Goal: Obtain resource: Obtain resource

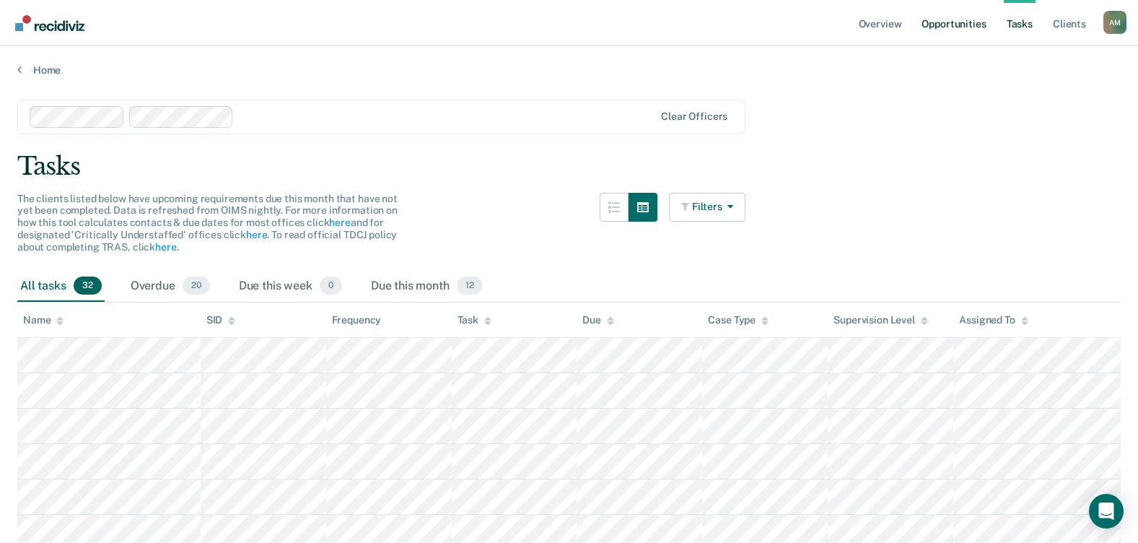
click at [944, 22] on link "Opportunities" at bounding box center [953, 23] width 70 height 46
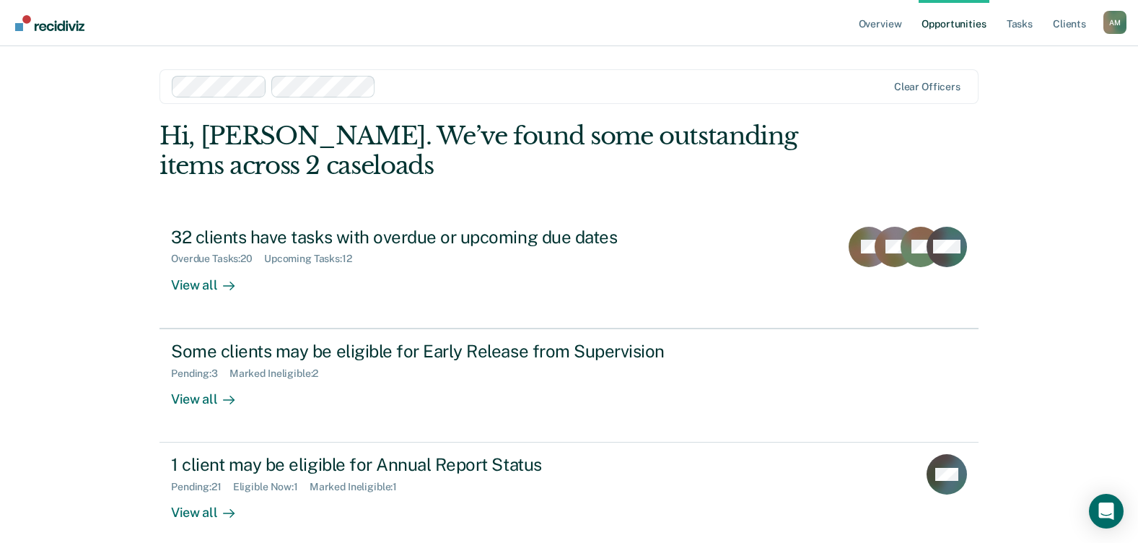
click at [956, 25] on link "Opportunities" at bounding box center [953, 23] width 70 height 46
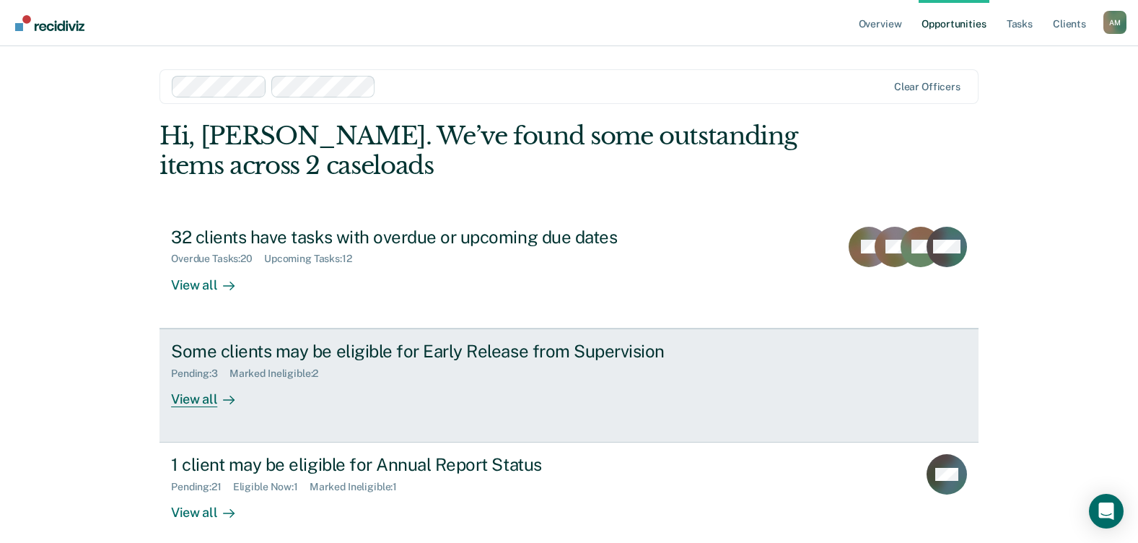
click at [185, 400] on div "View all" at bounding box center [211, 393] width 81 height 28
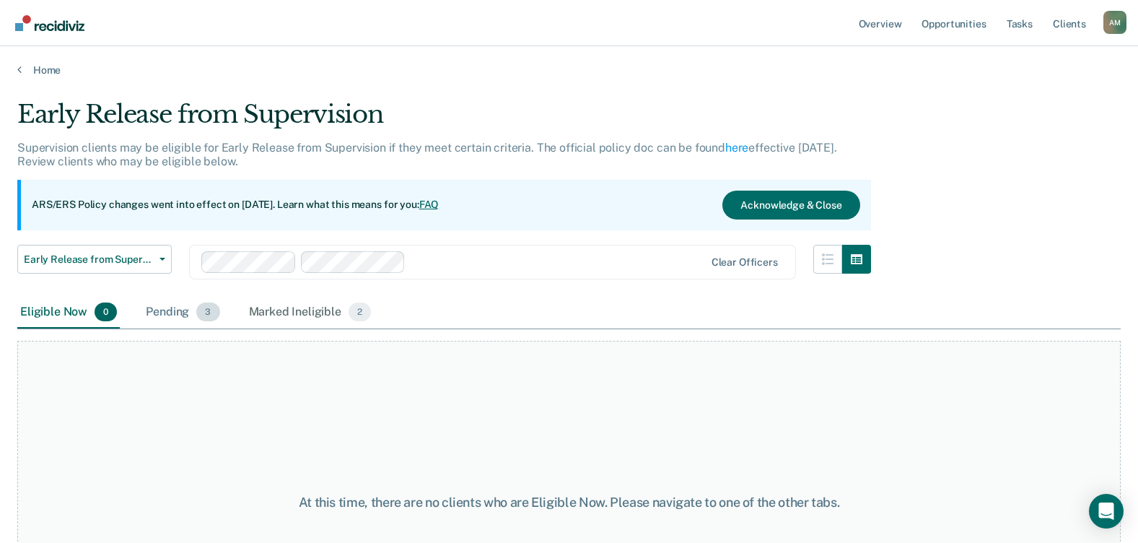
click at [188, 312] on div "Pending 3" at bounding box center [182, 313] width 79 height 32
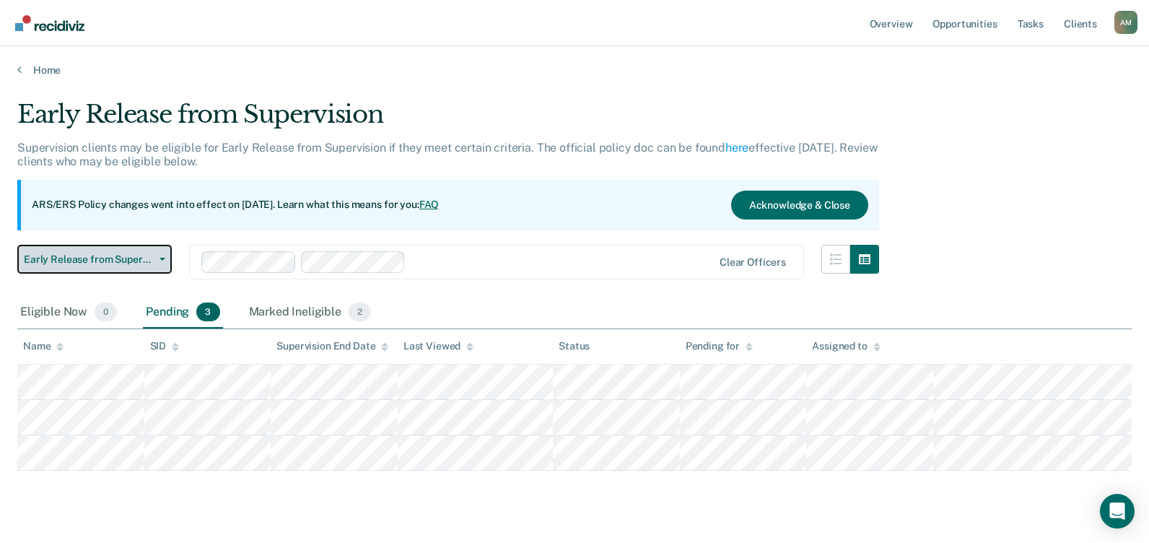
click at [167, 263] on button "Early Release from Supervision" at bounding box center [94, 259] width 154 height 29
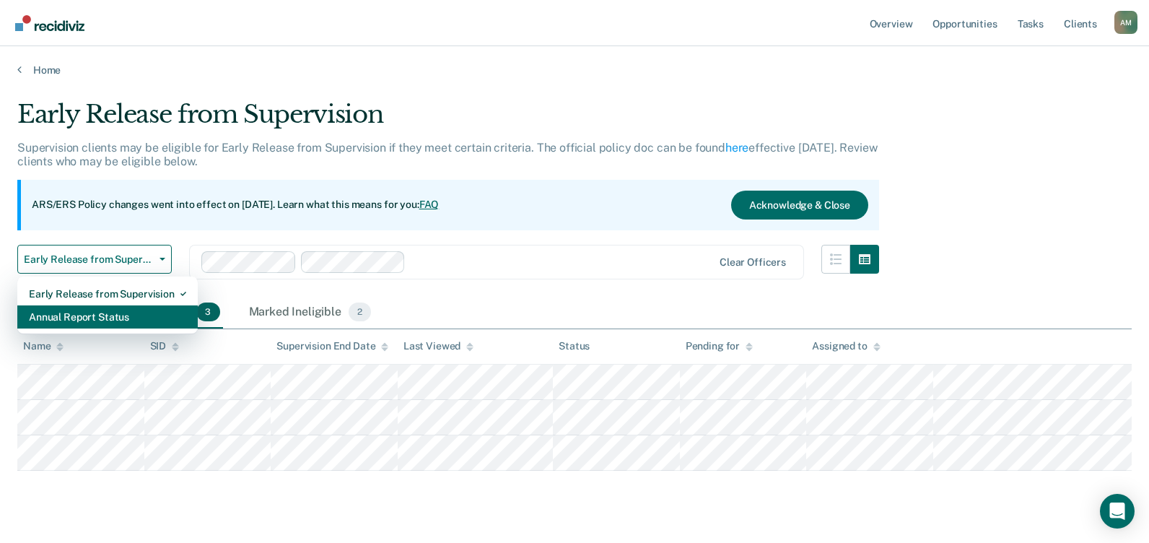
click at [85, 316] on div "Annual Report Status" at bounding box center [107, 316] width 157 height 23
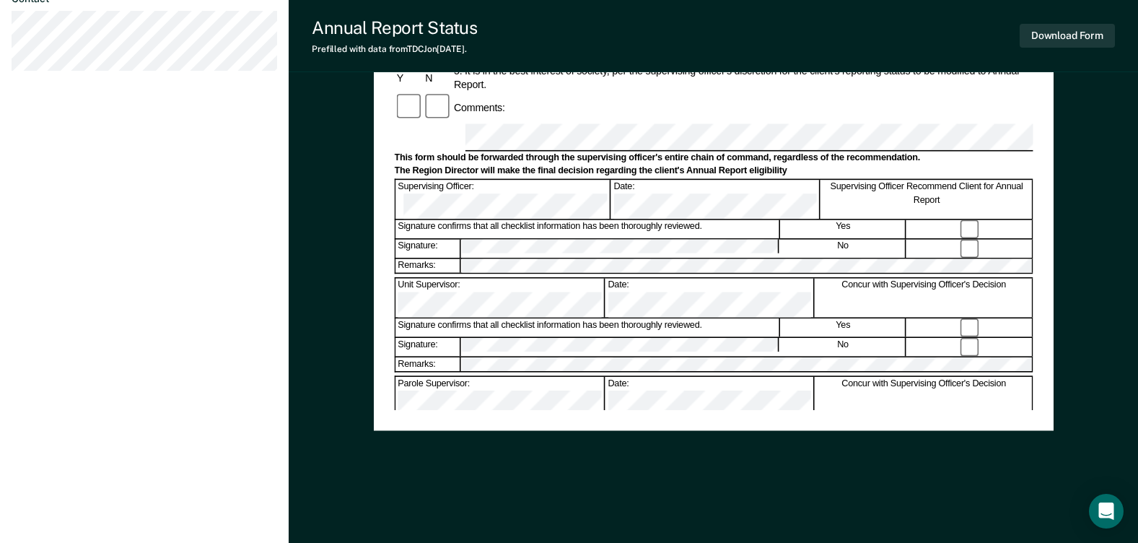
scroll to position [576, 0]
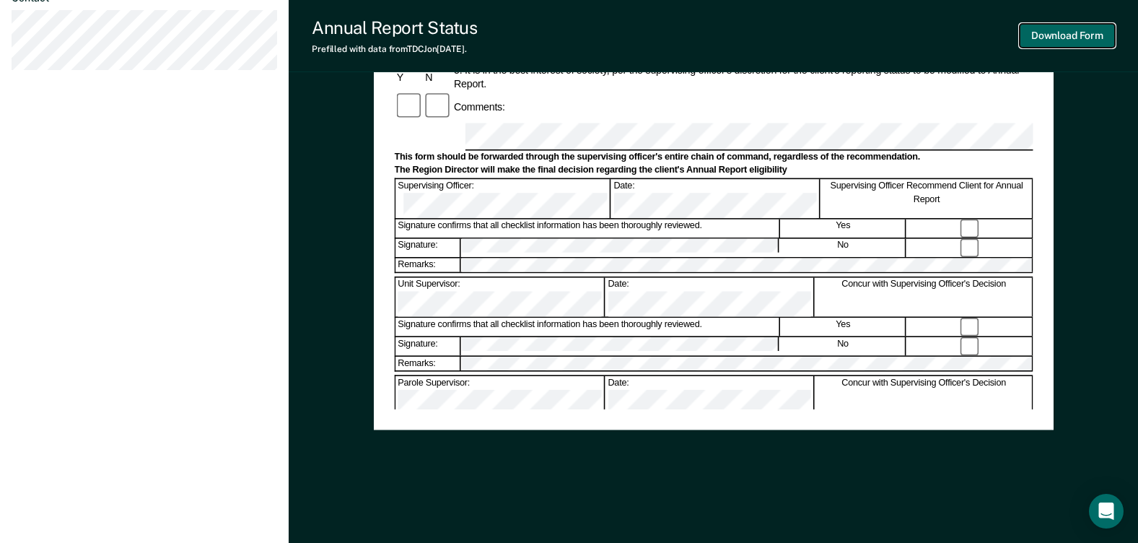
click at [1060, 30] on button "Download Form" at bounding box center [1066, 36] width 95 height 24
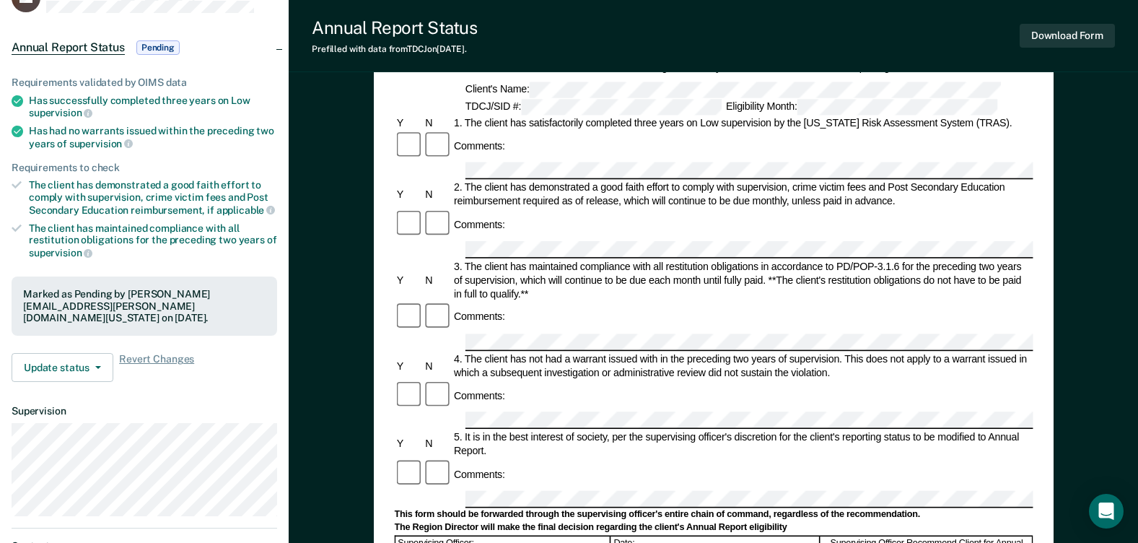
scroll to position [0, 0]
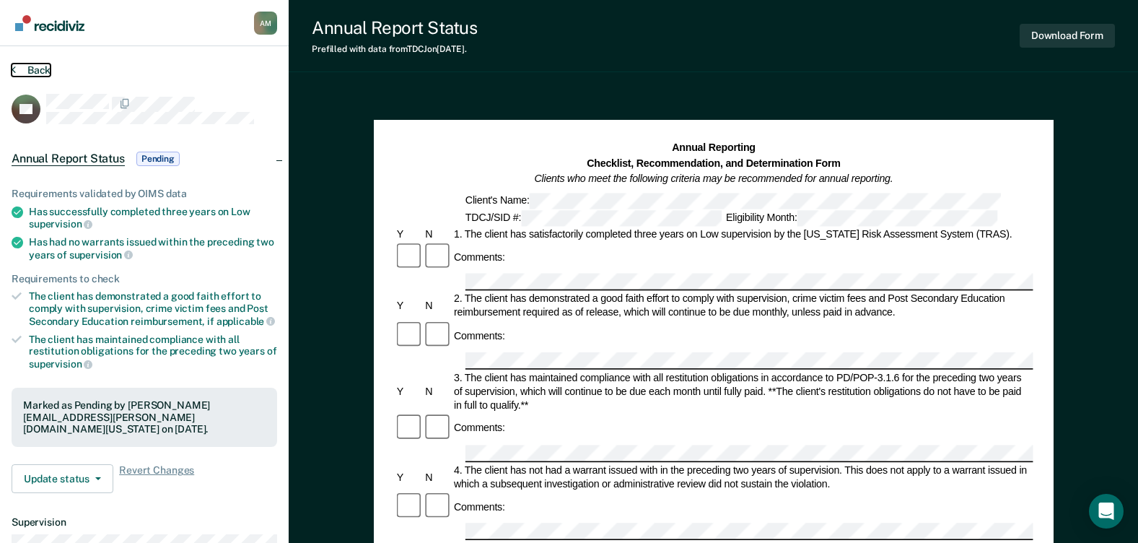
click at [35, 67] on button "Back" at bounding box center [31, 69] width 39 height 13
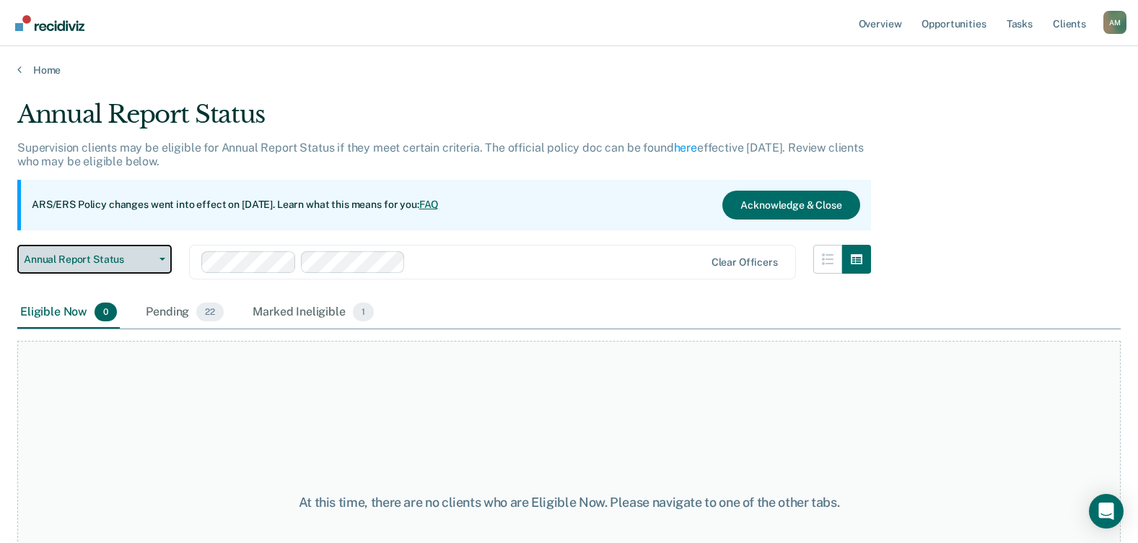
click at [163, 258] on icon "button" at bounding box center [162, 259] width 6 height 3
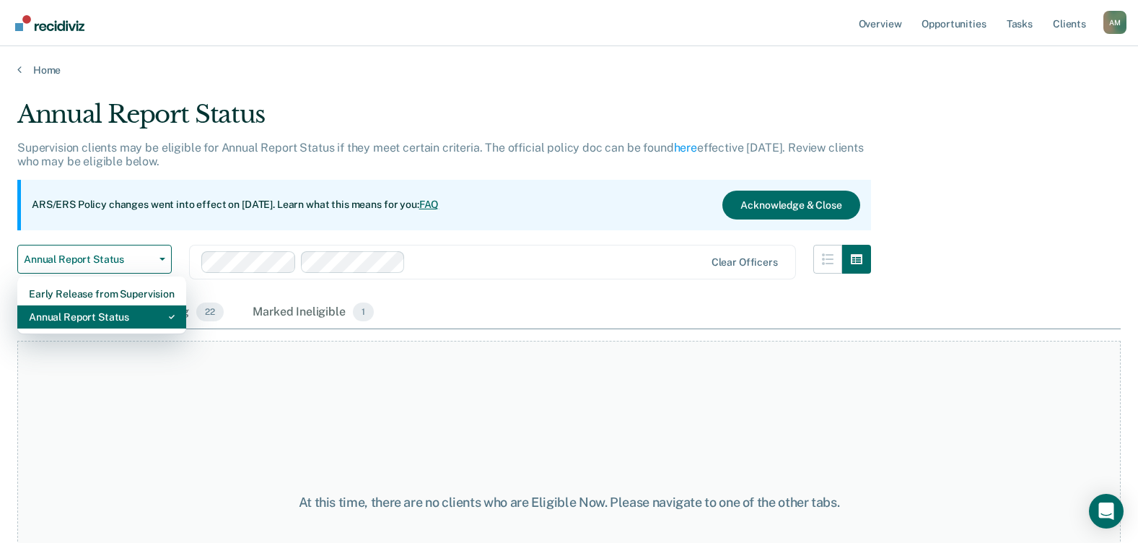
click at [107, 316] on div "Annual Report Status" at bounding box center [102, 316] width 146 height 23
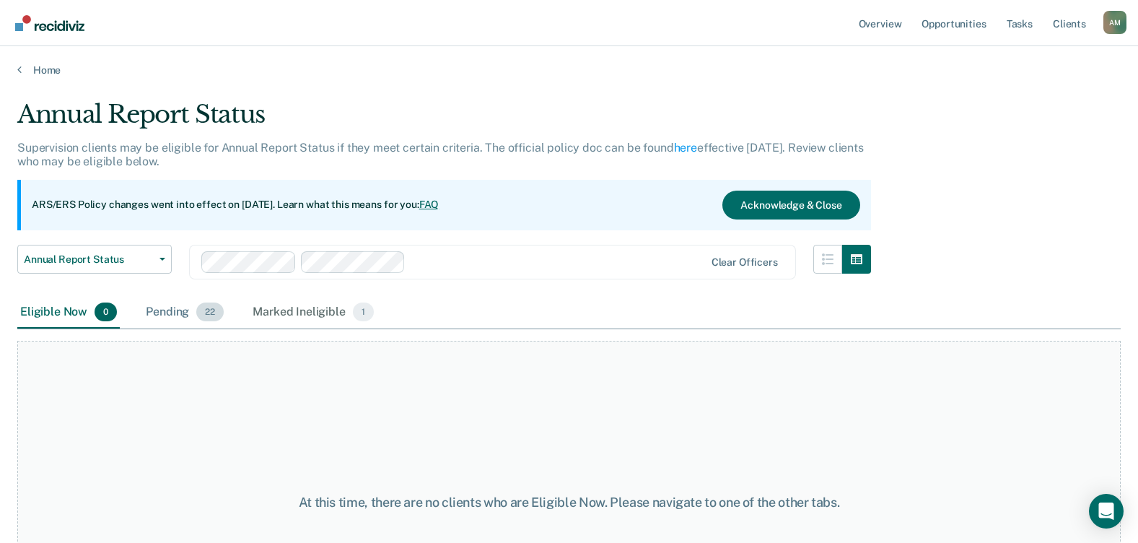
click at [211, 315] on span "22" at bounding box center [209, 311] width 27 height 19
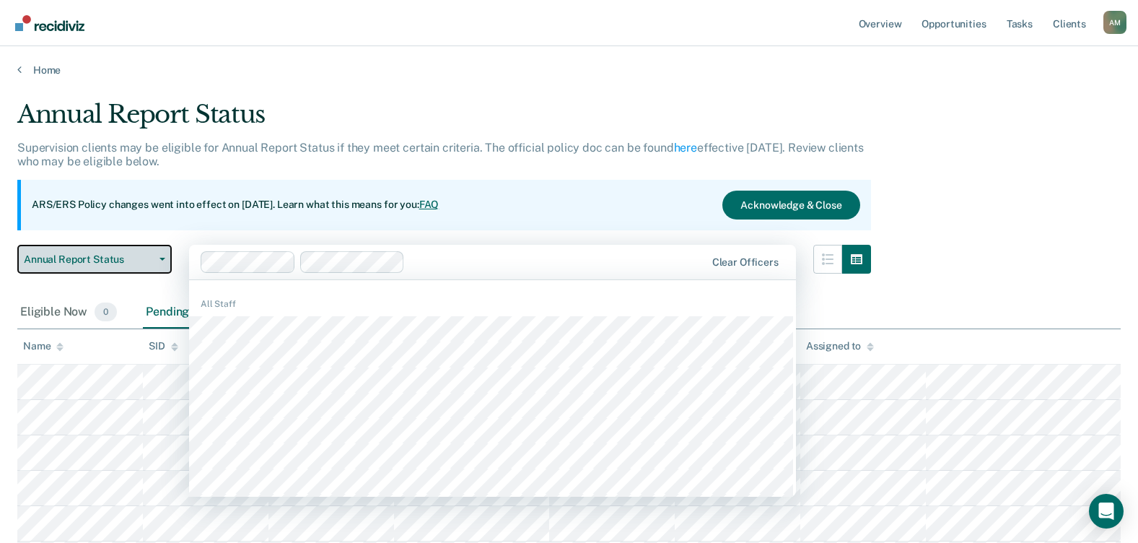
click at [159, 256] on button "Annual Report Status" at bounding box center [94, 259] width 154 height 29
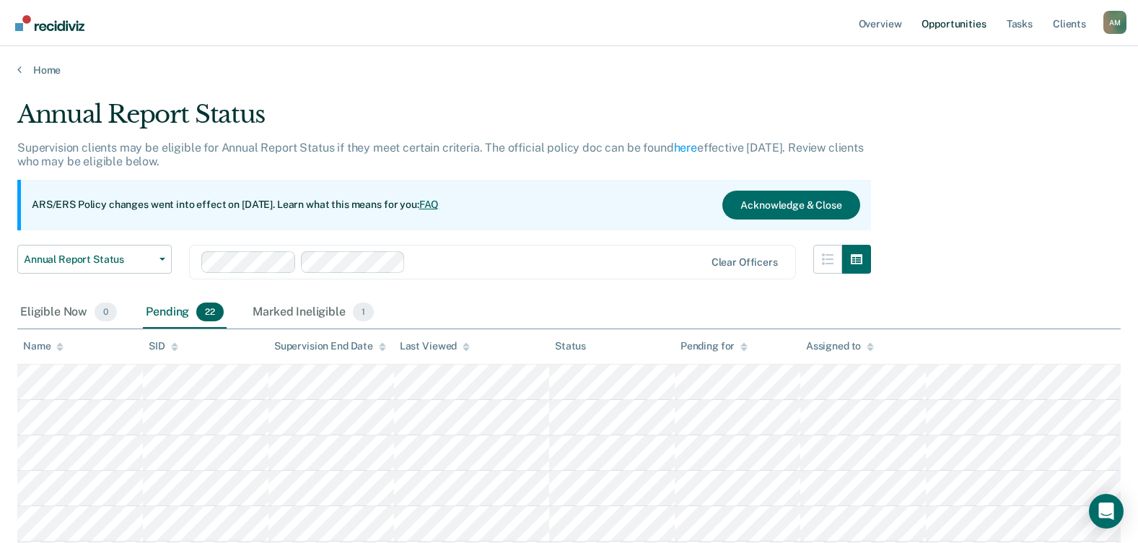
click at [949, 25] on link "Opportunities" at bounding box center [953, 23] width 70 height 46
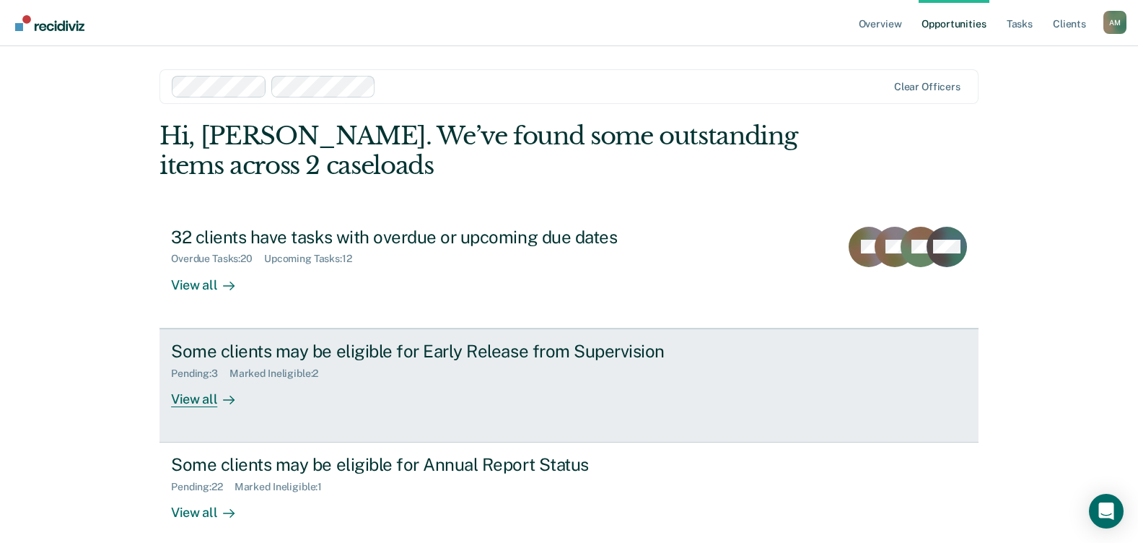
scroll to position [13, 0]
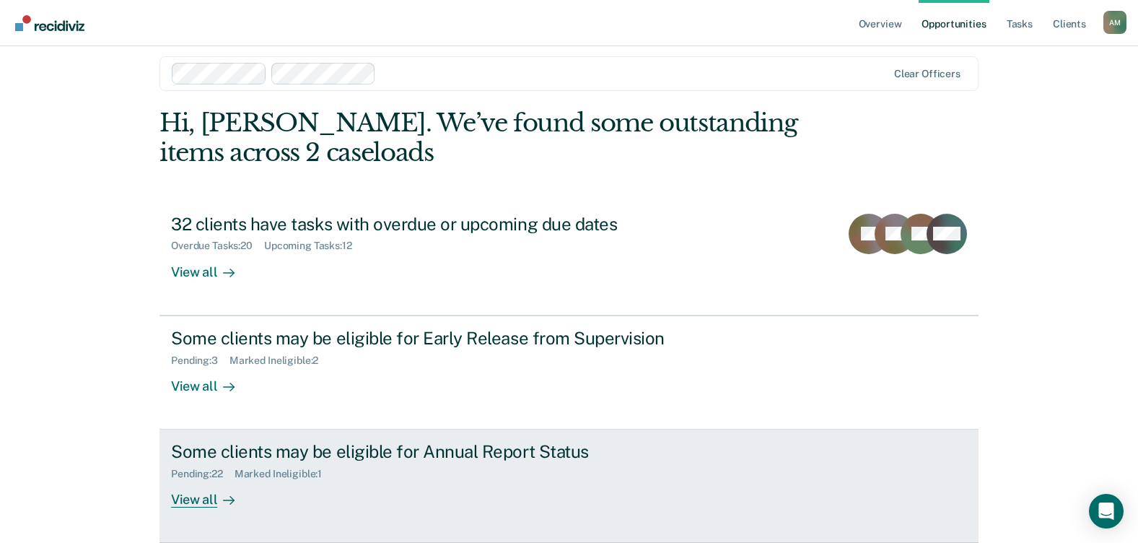
click at [185, 502] on div "View all" at bounding box center [211, 494] width 81 height 28
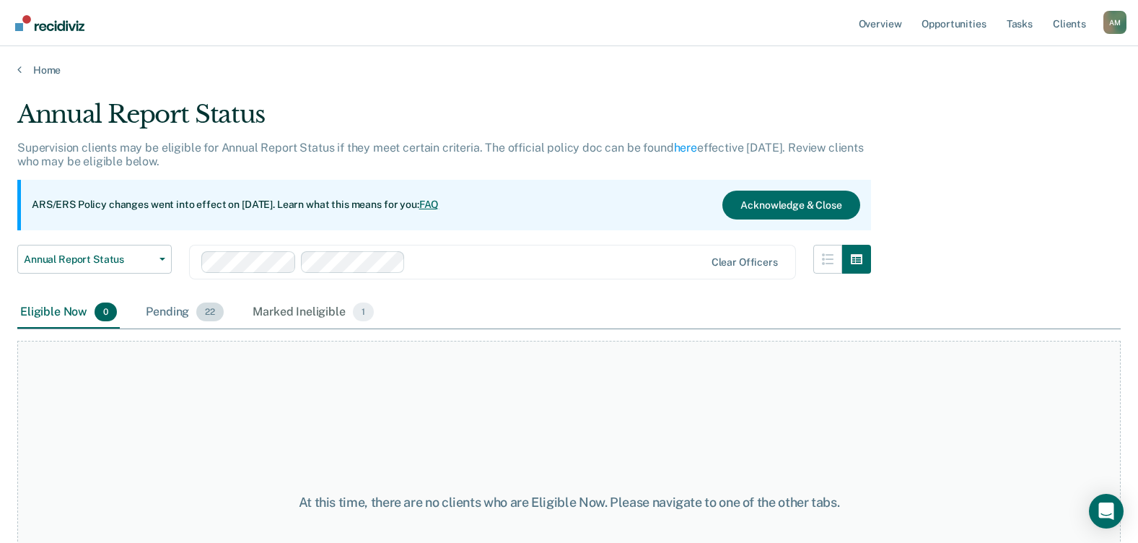
click at [174, 315] on div "Pending 22" at bounding box center [185, 313] width 84 height 32
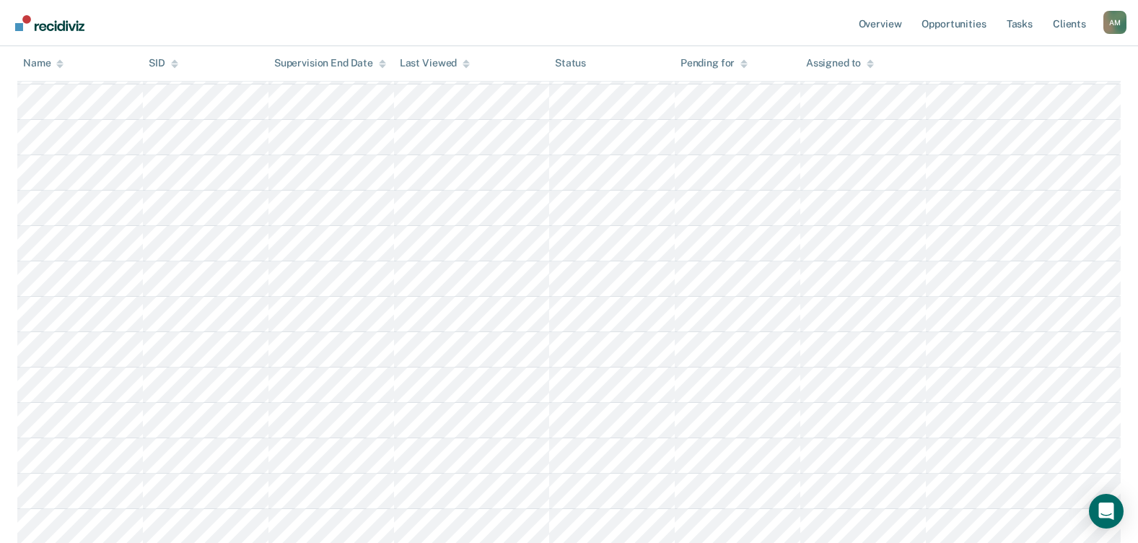
scroll to position [600, 0]
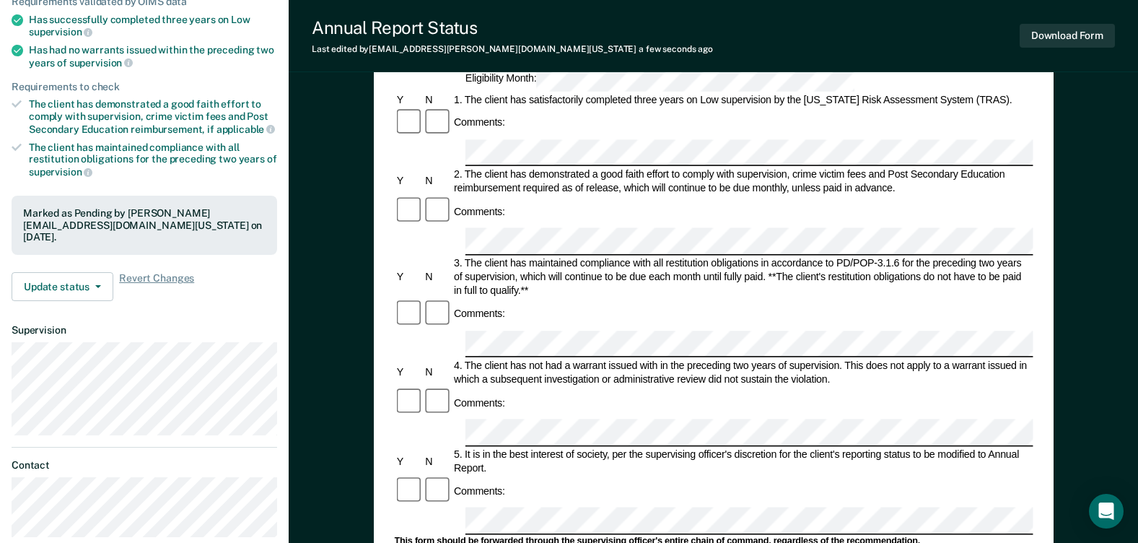
scroll to position [216, 0]
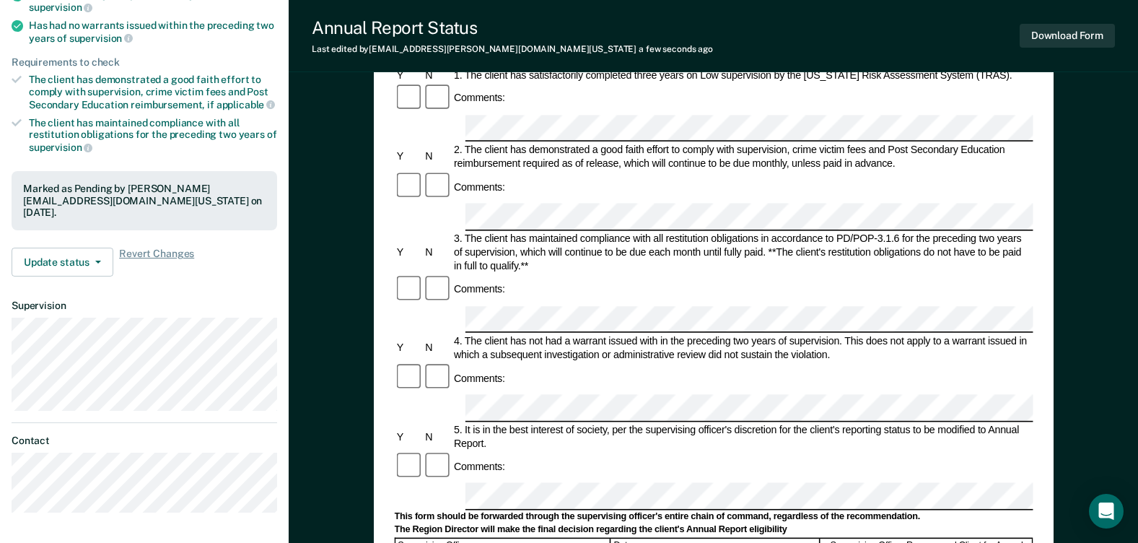
click at [474, 356] on form "Annual Reporting Checklist, Recommendation, and Determination Form Clients who …" at bounding box center [713, 481] width 638 height 1115
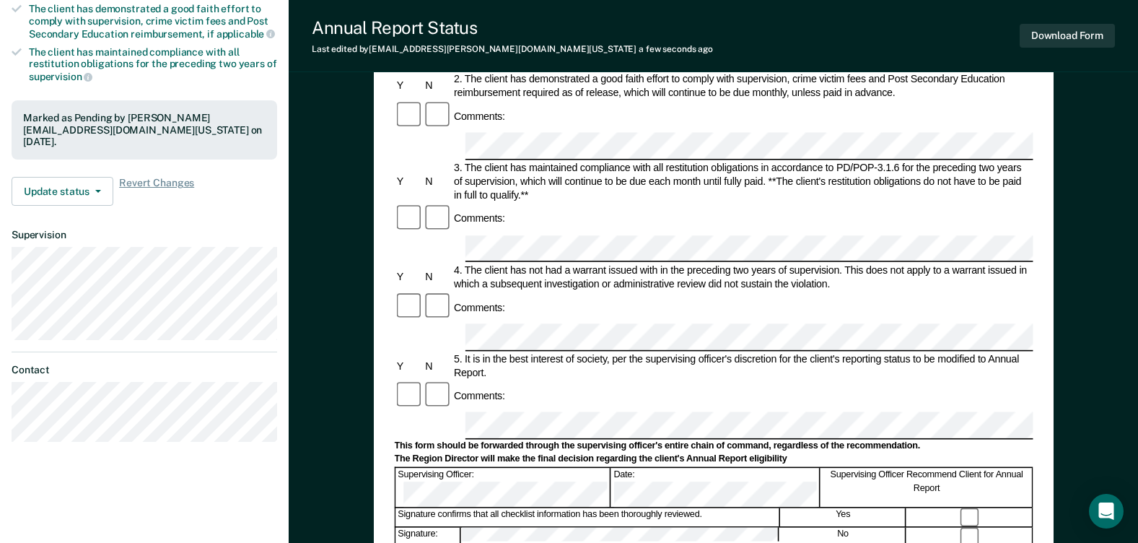
scroll to position [289, 0]
click at [480, 260] on form "Annual Reporting Checklist, Recommendation, and Determination Form Clients who …" at bounding box center [713, 409] width 638 height 1115
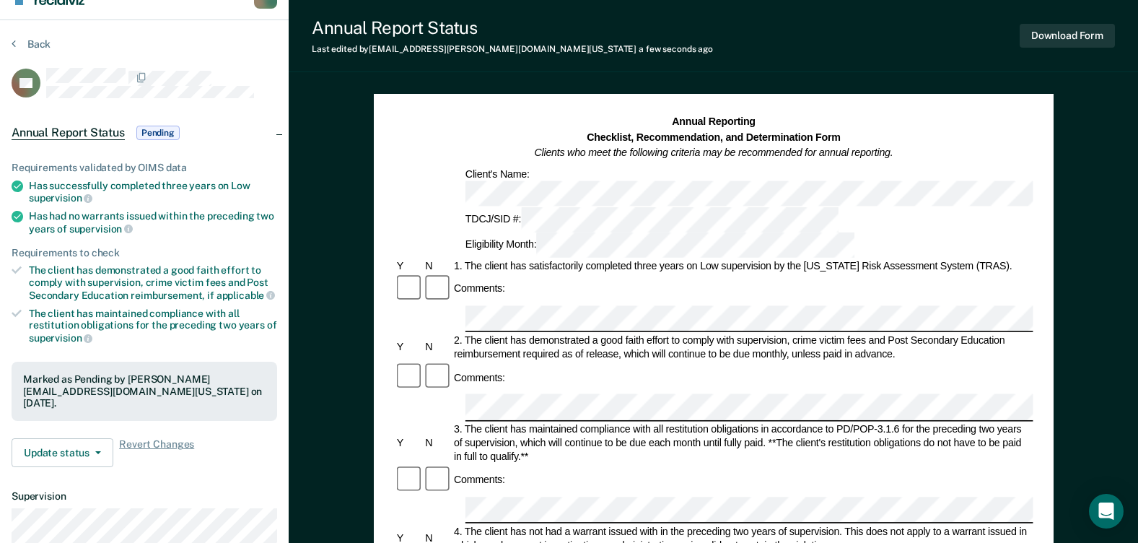
scroll to position [0, 0]
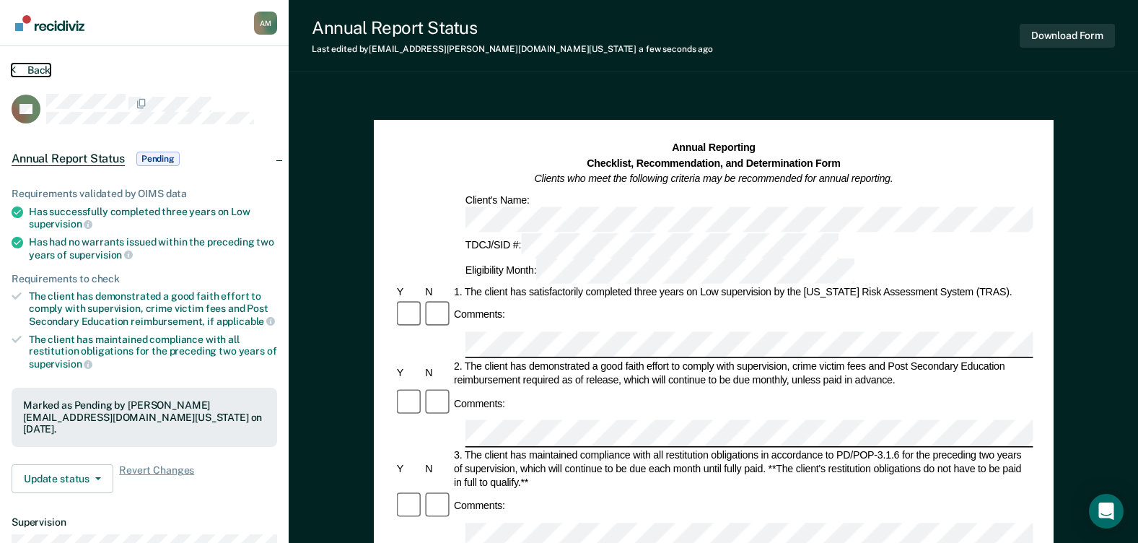
click at [33, 70] on button "Back" at bounding box center [31, 69] width 39 height 13
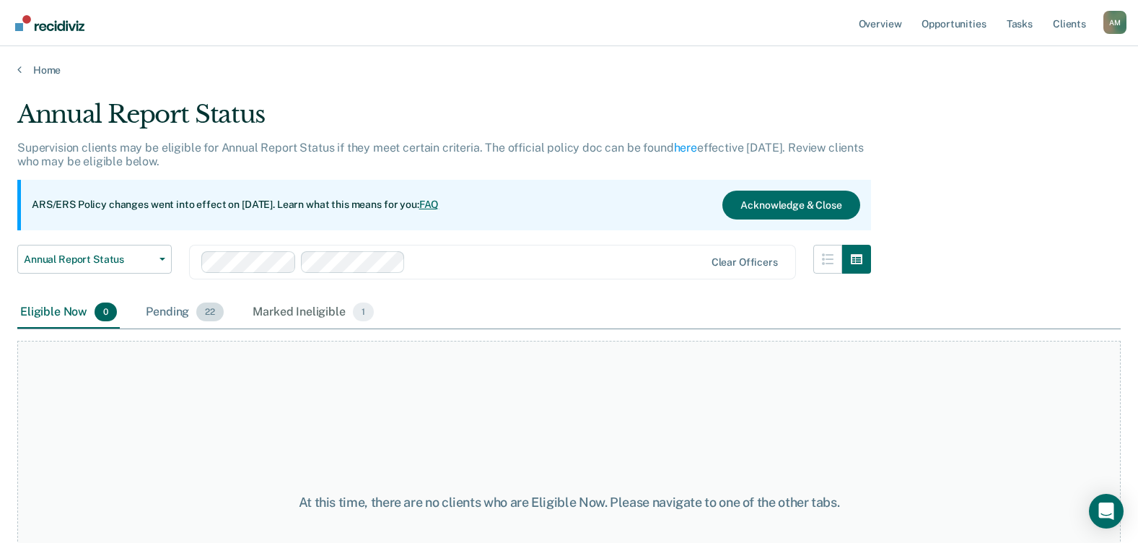
click at [177, 311] on div "Pending 22" at bounding box center [185, 313] width 84 height 32
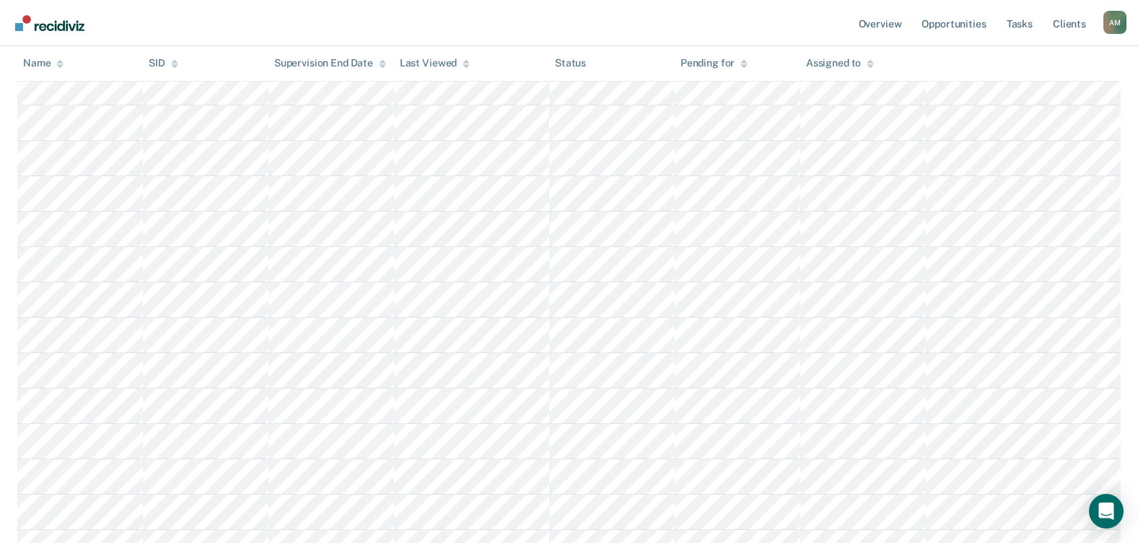
scroll to position [600, 0]
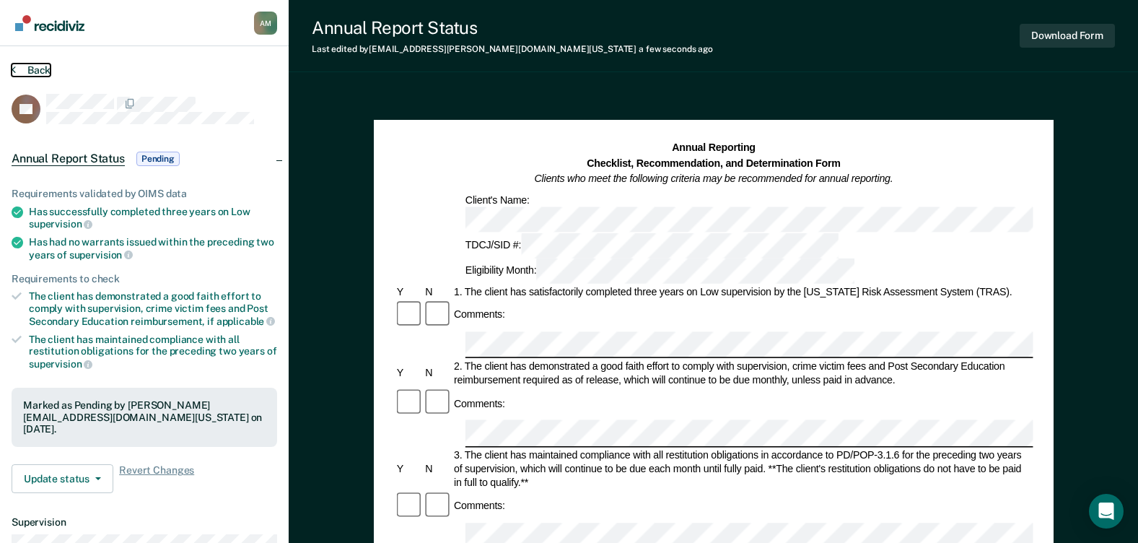
click at [32, 71] on button "Back" at bounding box center [31, 69] width 39 height 13
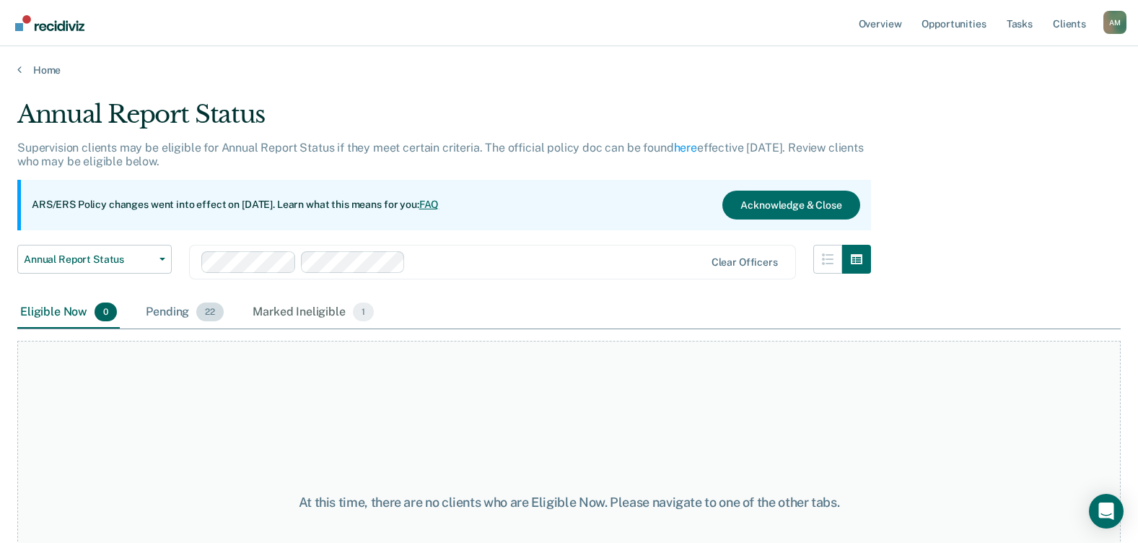
click at [177, 312] on div "Pending 22" at bounding box center [185, 313] width 84 height 32
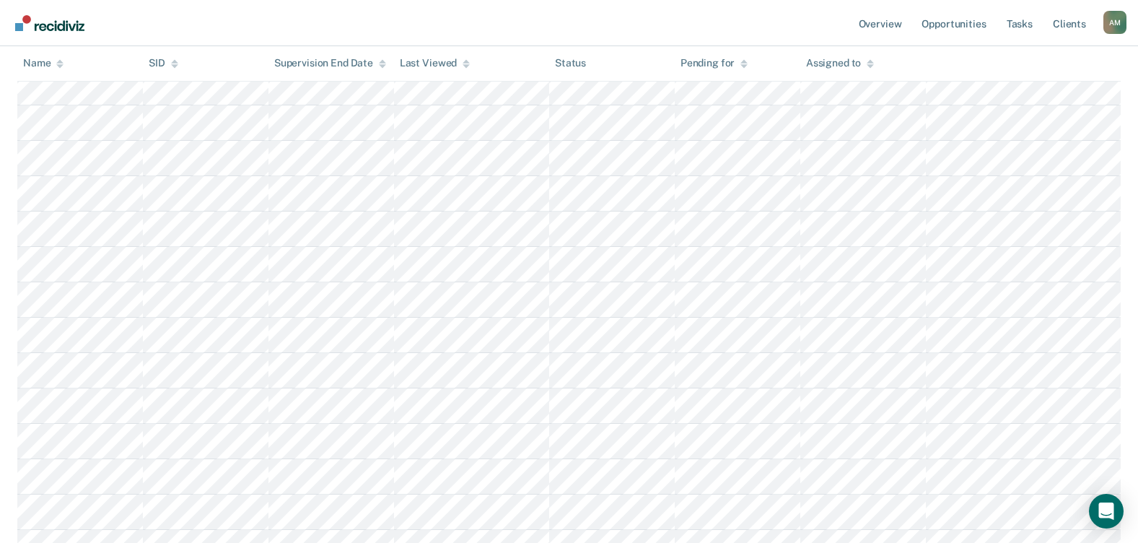
scroll to position [600, 0]
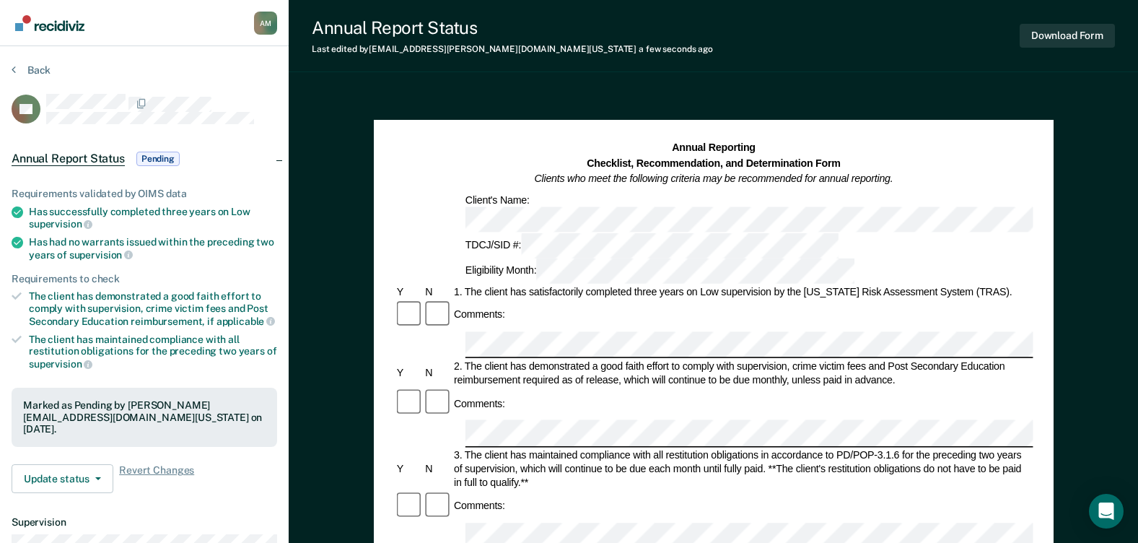
click at [43, 76] on div "Back" at bounding box center [145, 78] width 266 height 30
click at [35, 71] on button "Back" at bounding box center [31, 69] width 39 height 13
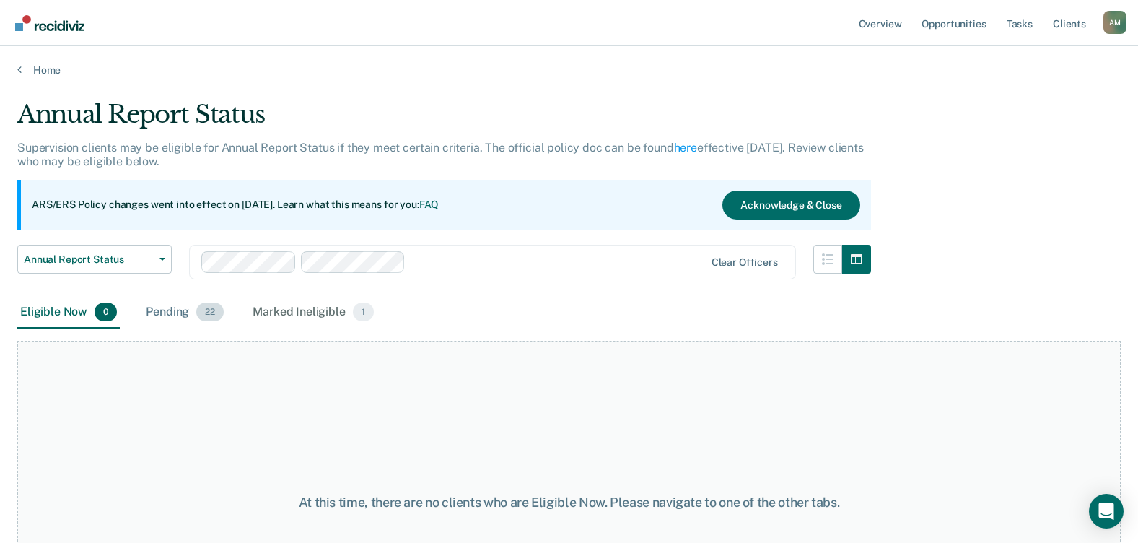
click at [172, 310] on div "Pending 22" at bounding box center [185, 313] width 84 height 32
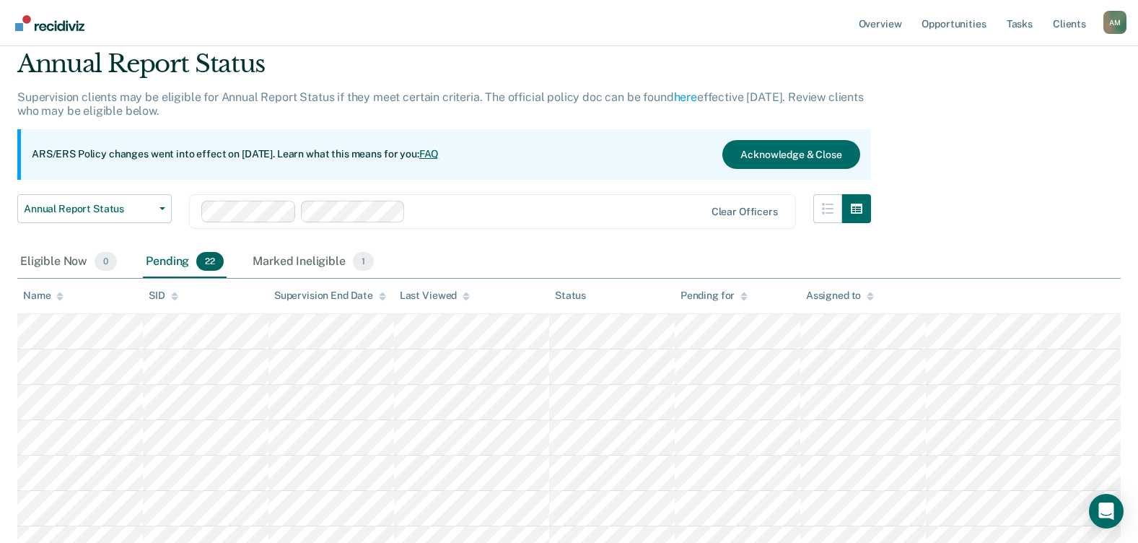
scroll to position [72, 0]
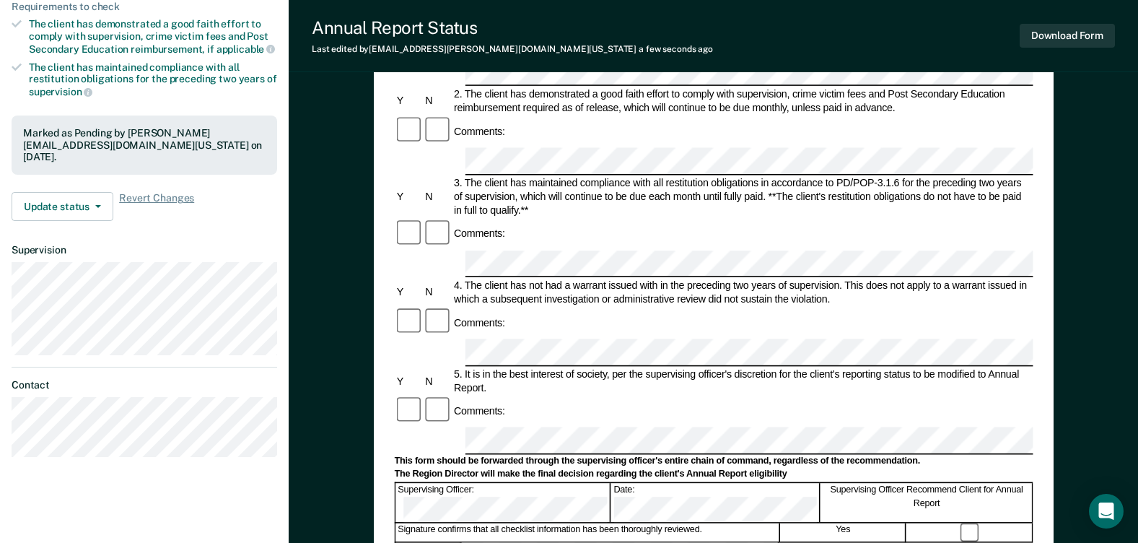
scroll to position [289, 0]
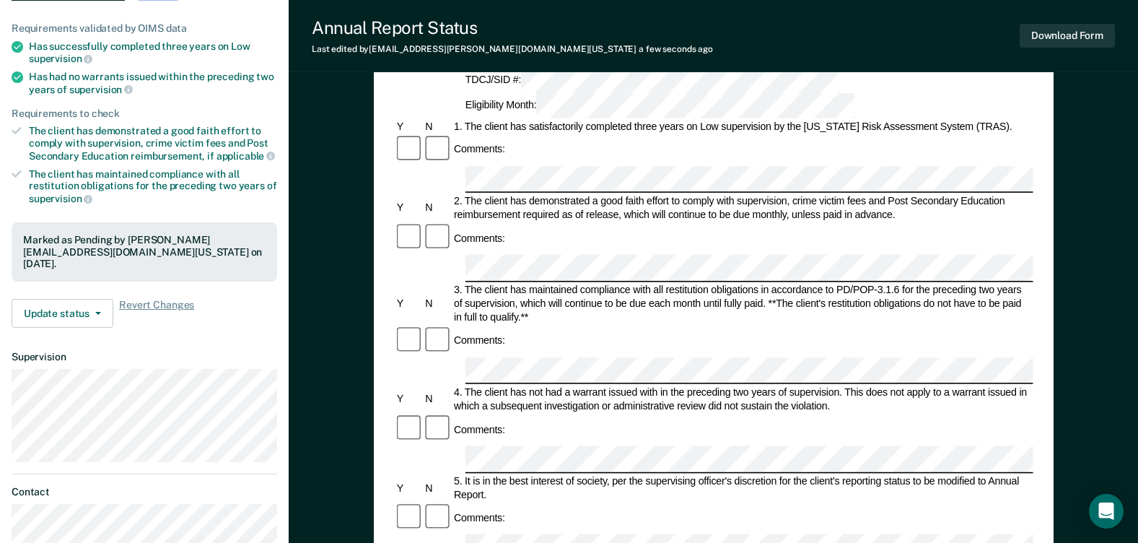
scroll to position [0, 0]
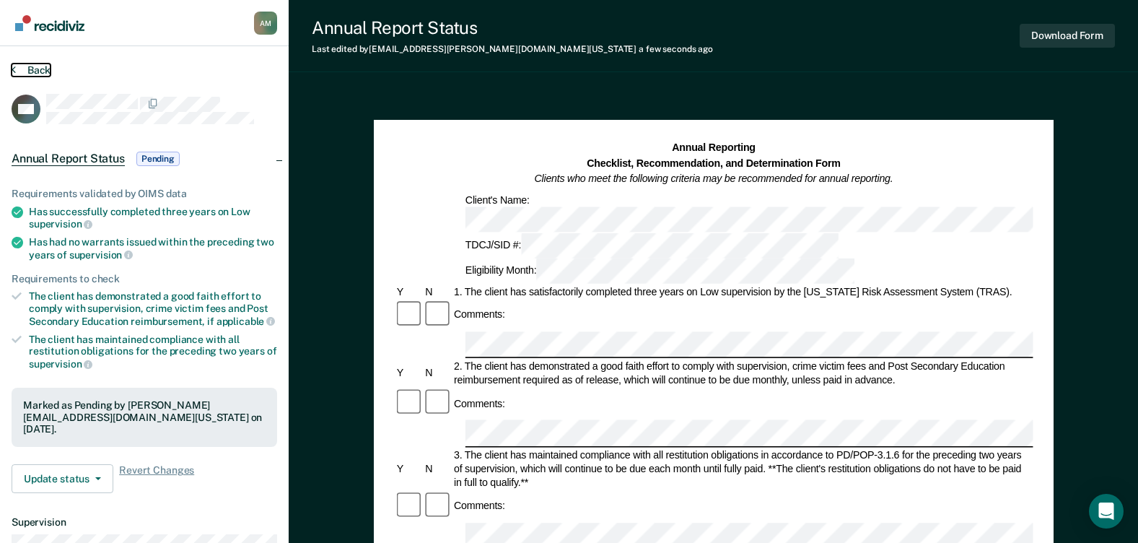
click at [38, 70] on button "Back" at bounding box center [31, 69] width 39 height 13
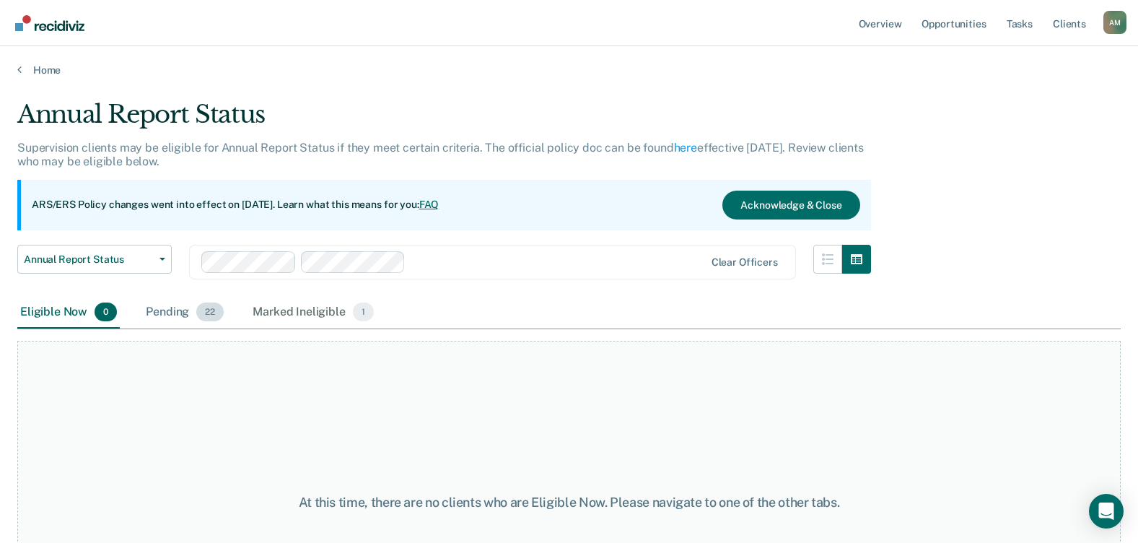
click at [165, 309] on div "Pending 22" at bounding box center [185, 313] width 84 height 32
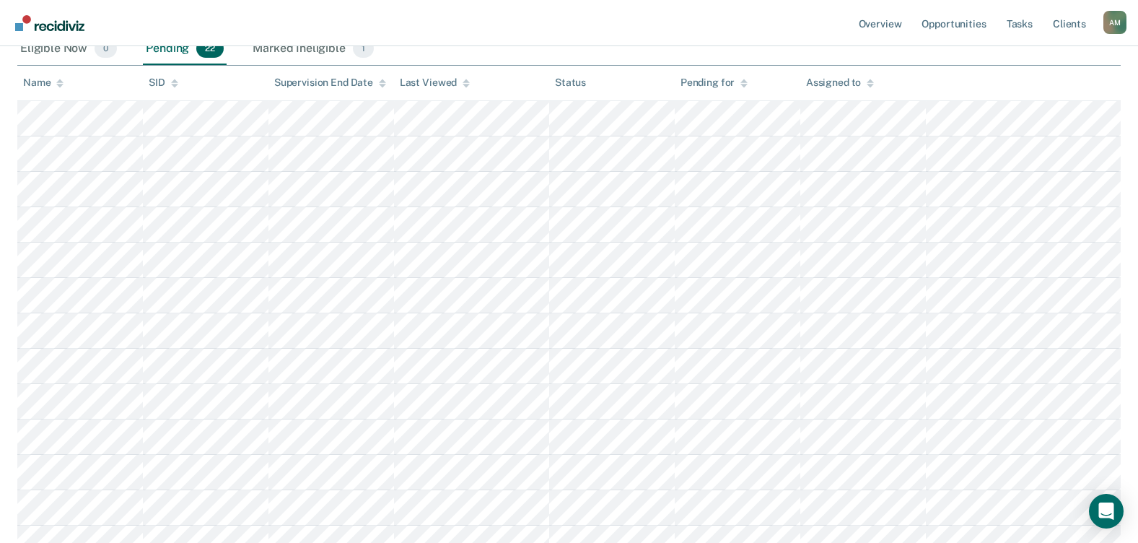
scroll to position [289, 0]
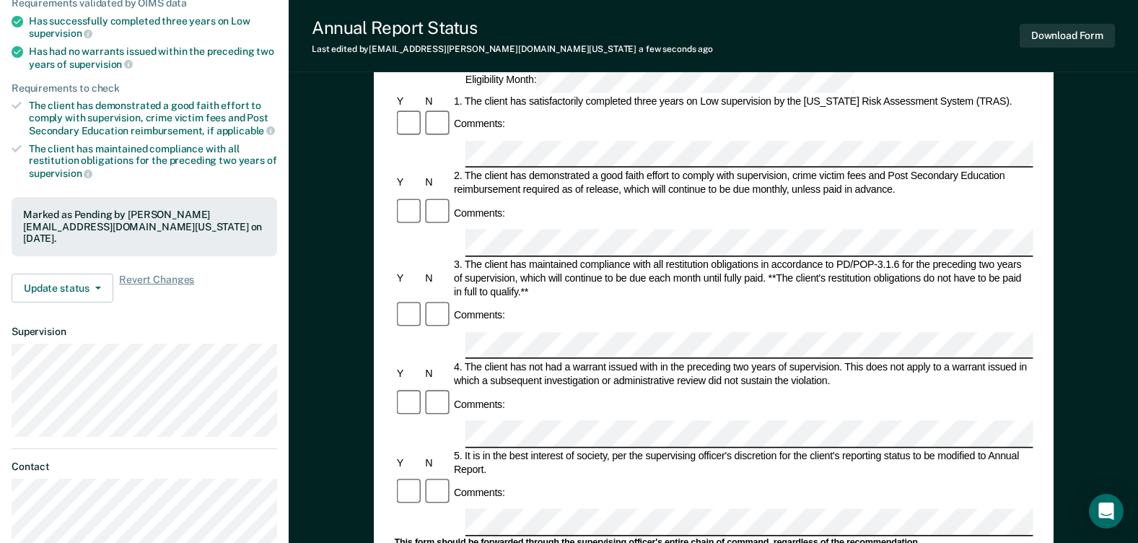
scroll to position [216, 0]
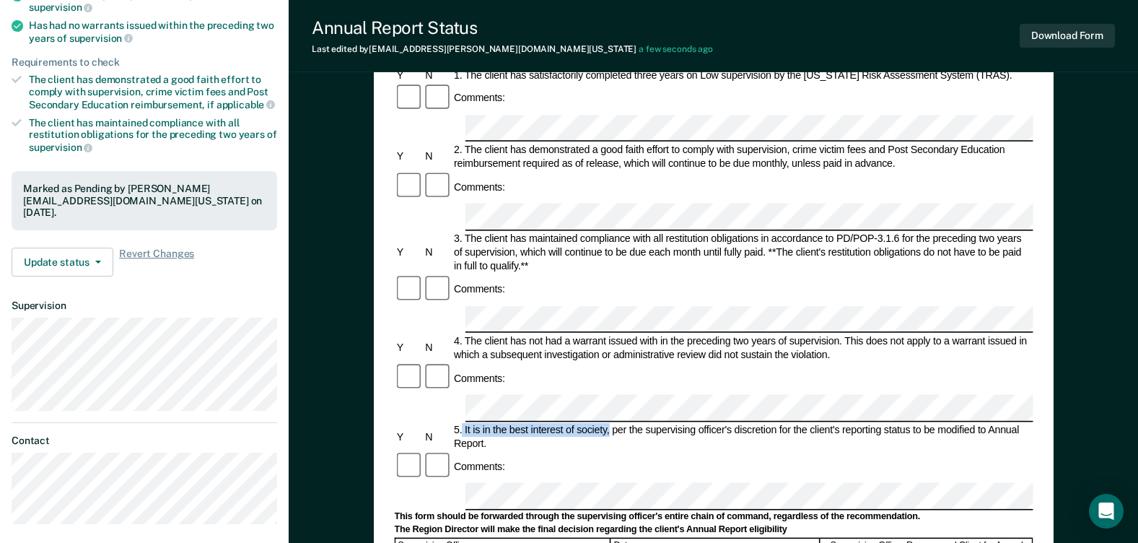
drag, startPoint x: 463, startPoint y: 292, endPoint x: 608, endPoint y: 297, distance: 145.1
click at [608, 422] on div "5. It is in the best interest of society, per the supervising officer's discret…" at bounding box center [743, 435] width 582 height 27
drag, startPoint x: 608, startPoint y: 297, endPoint x: 577, endPoint y: 292, distance: 31.4
copy div "It is in the best interest of society,"
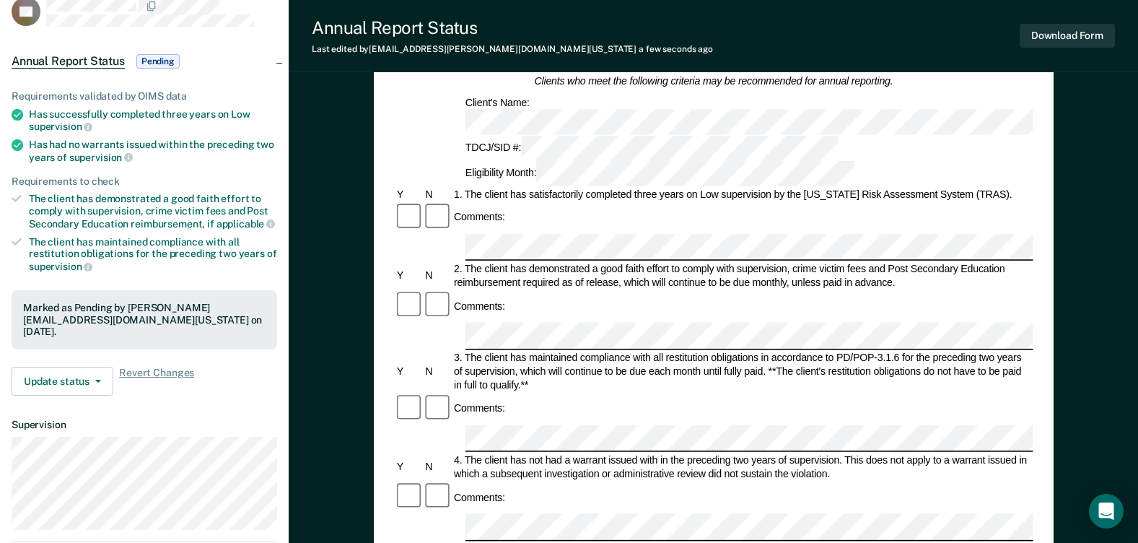
scroll to position [0, 0]
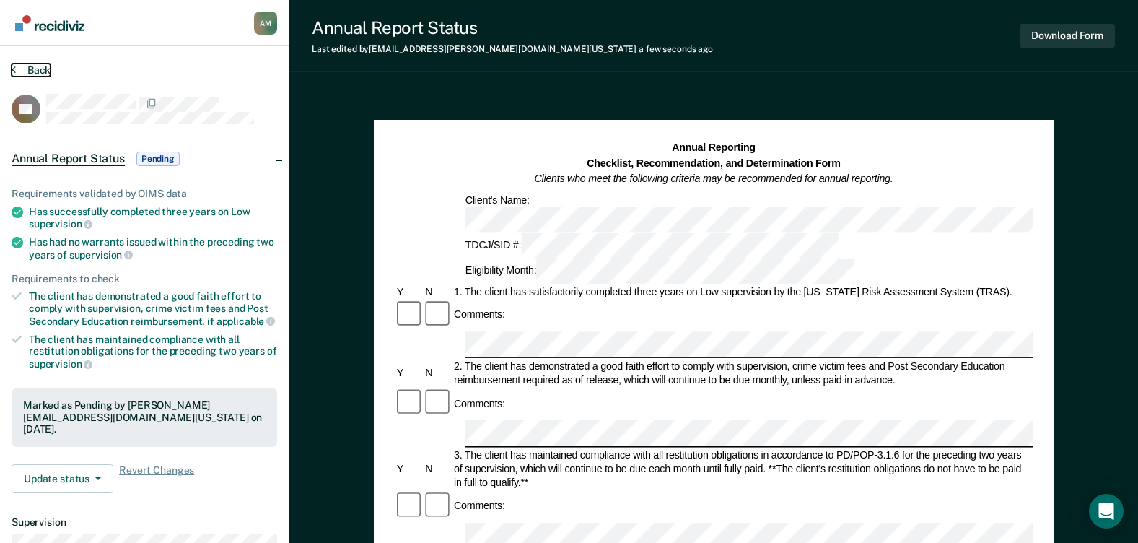
click at [39, 72] on button "Back" at bounding box center [31, 69] width 39 height 13
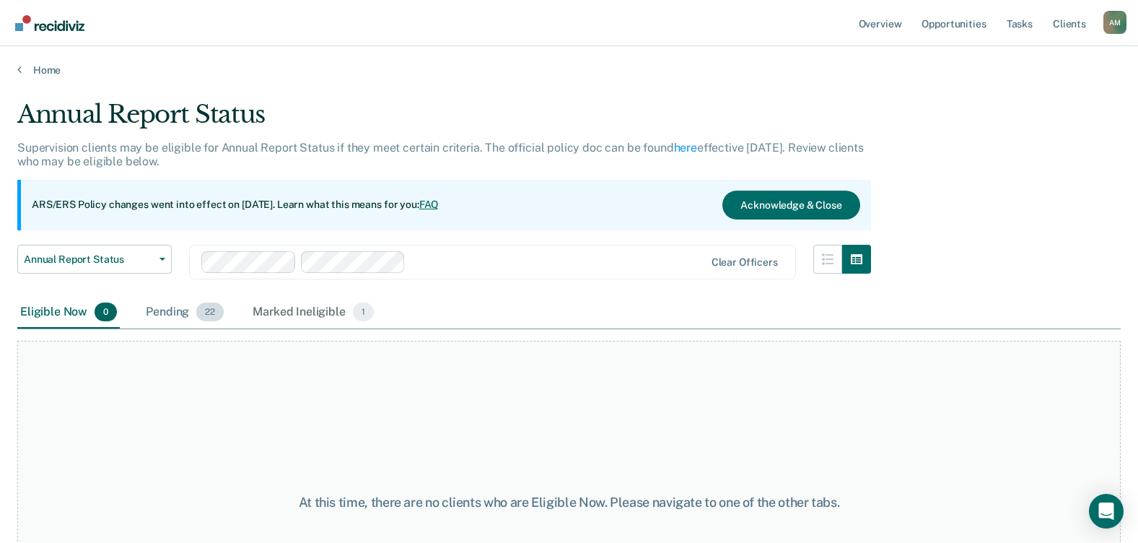
click at [166, 310] on div "Pending 22" at bounding box center [185, 313] width 84 height 32
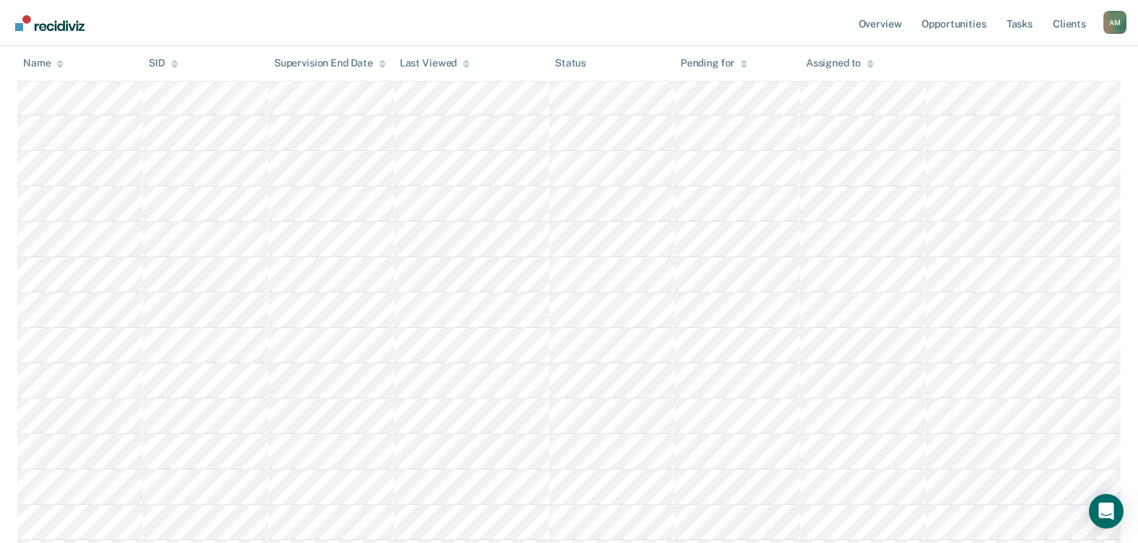
scroll to position [600, 0]
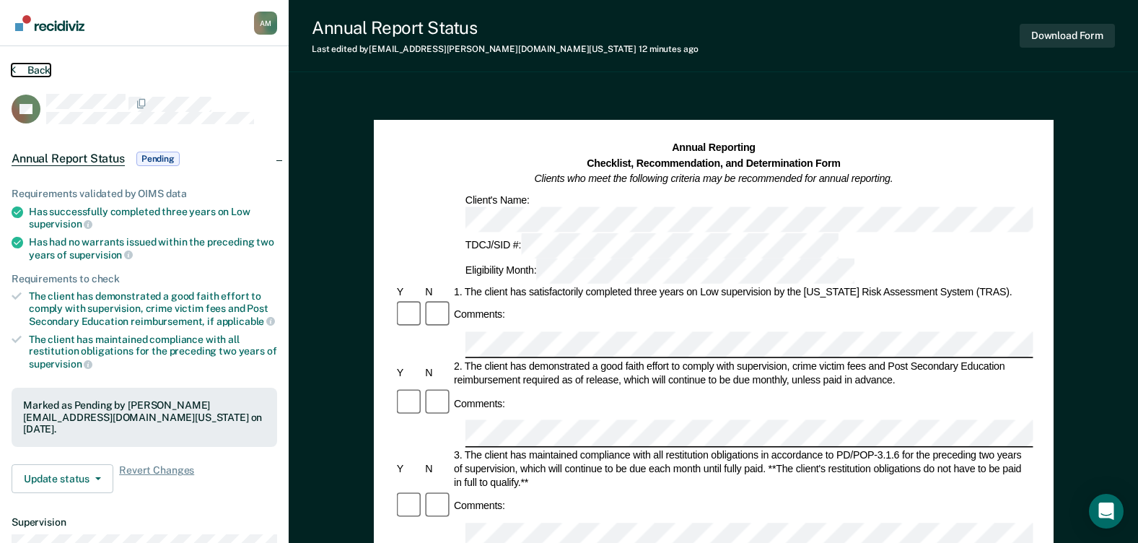
click at [36, 74] on button "Back" at bounding box center [31, 69] width 39 height 13
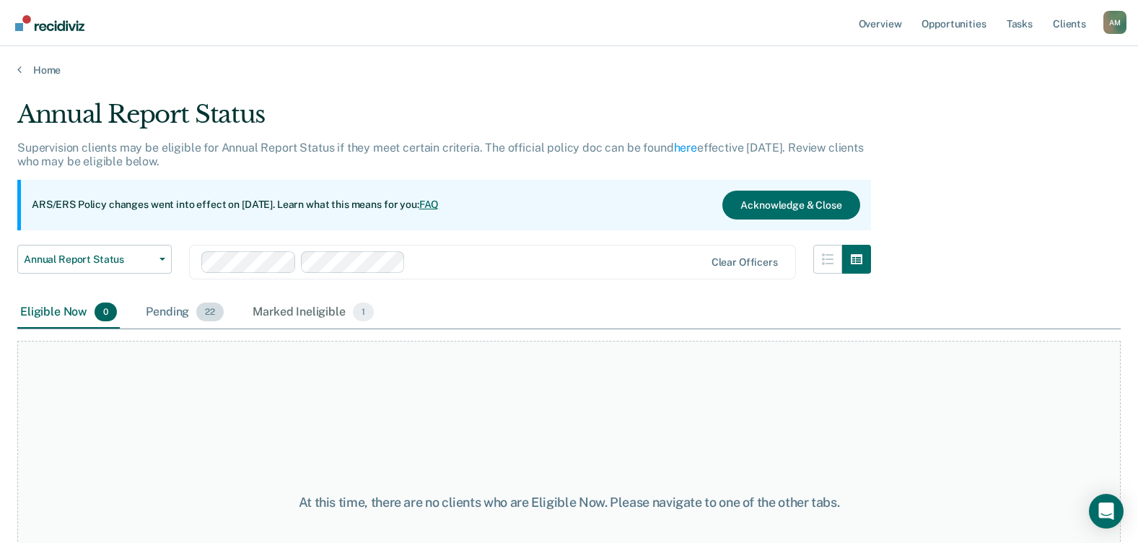
click at [170, 316] on div "Pending 22" at bounding box center [185, 313] width 84 height 32
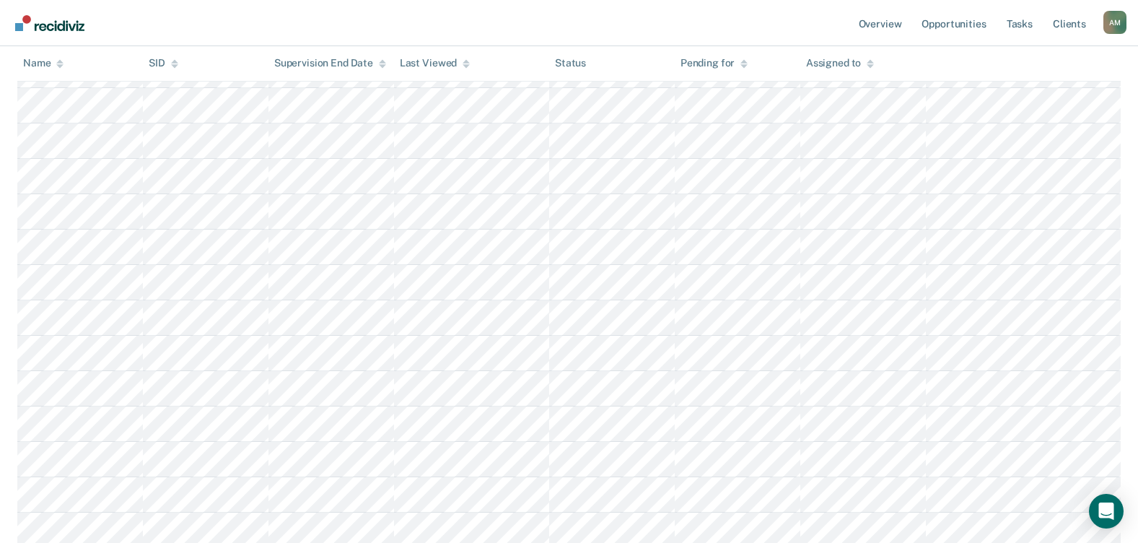
scroll to position [600, 0]
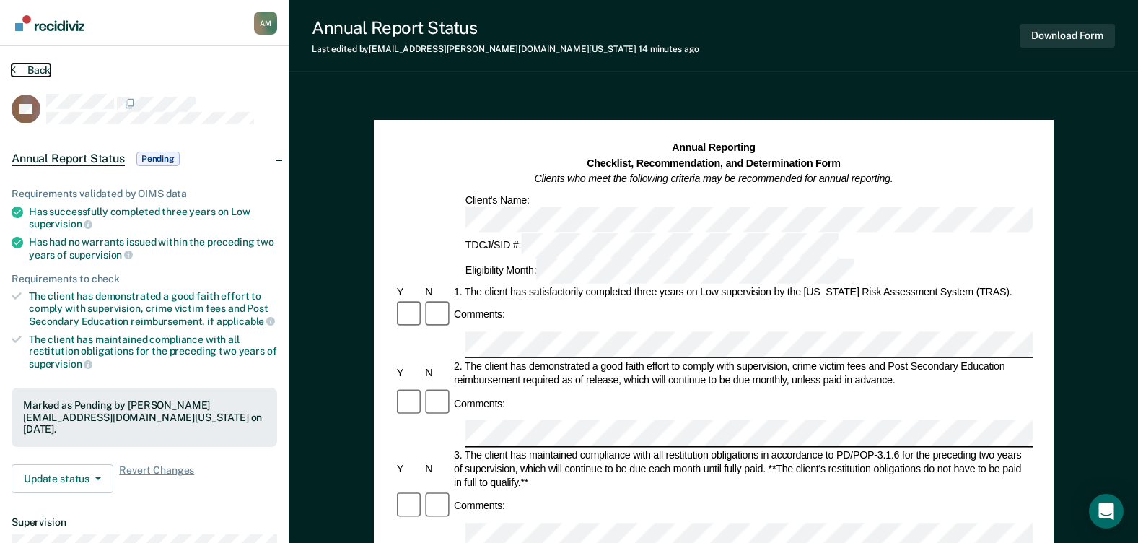
click at [38, 69] on button "Back" at bounding box center [31, 69] width 39 height 13
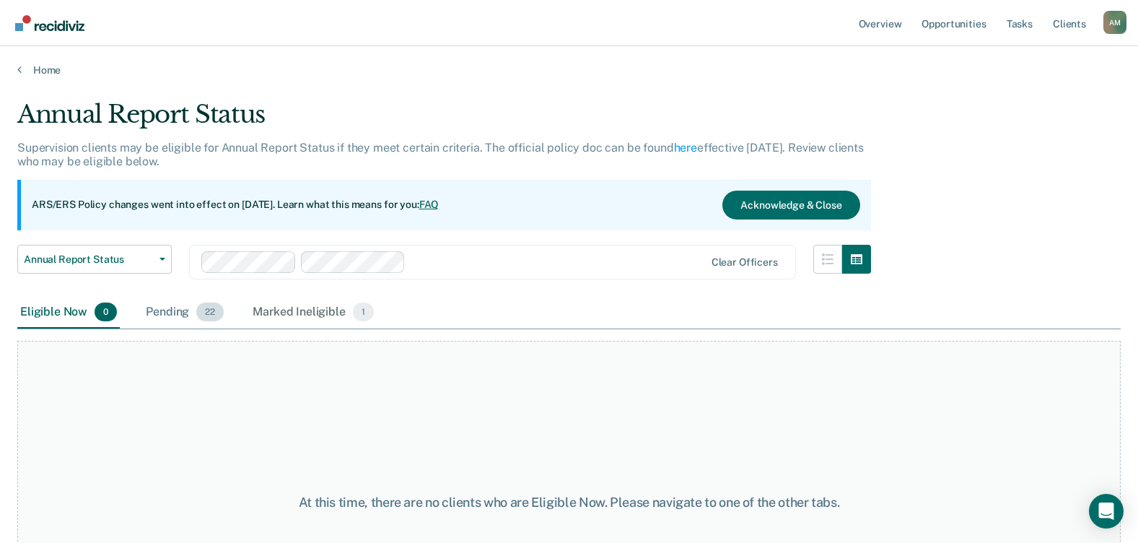
click at [171, 310] on div "Pending 22" at bounding box center [185, 313] width 84 height 32
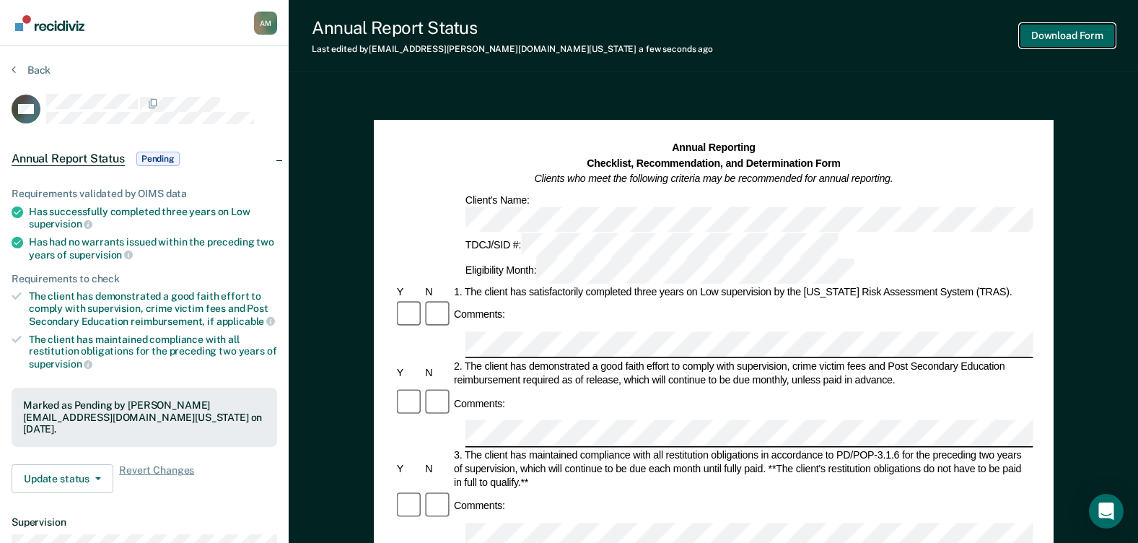
click at [1055, 34] on button "Download Form" at bounding box center [1066, 36] width 95 height 24
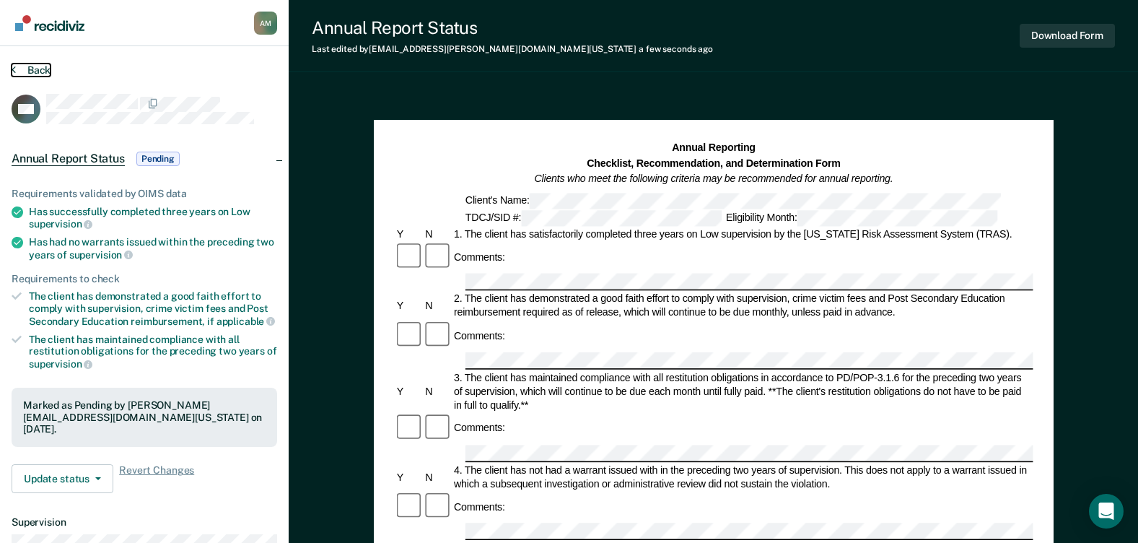
click at [36, 69] on button "Back" at bounding box center [31, 69] width 39 height 13
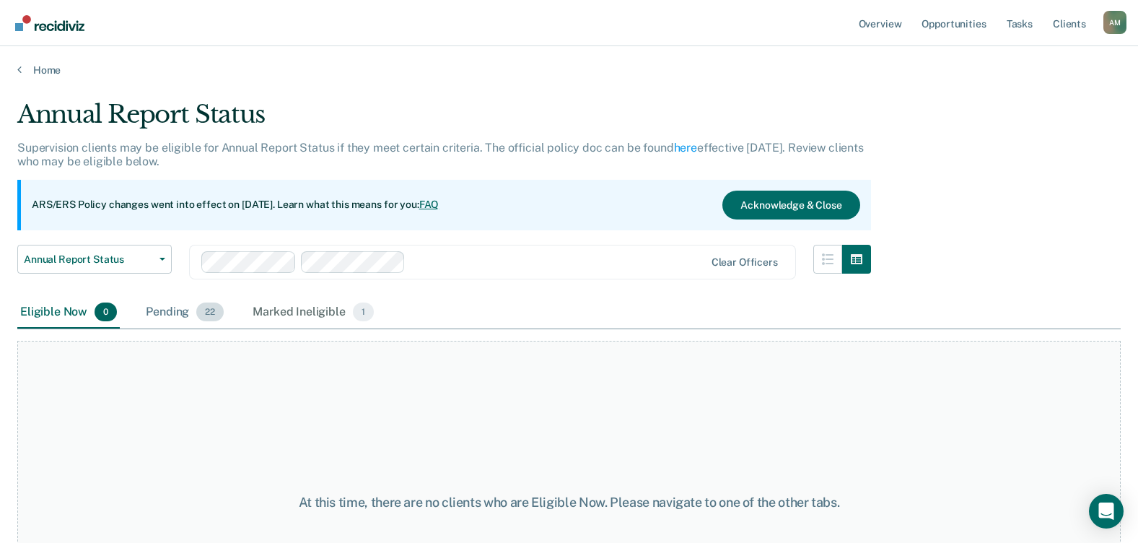
click at [178, 311] on div "Pending 22" at bounding box center [185, 313] width 84 height 32
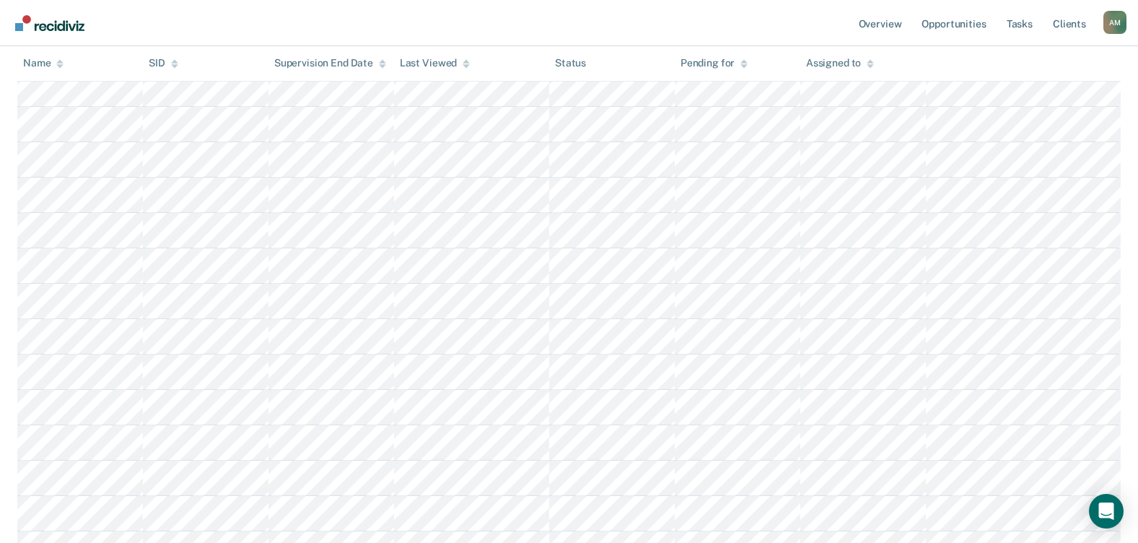
scroll to position [577, 0]
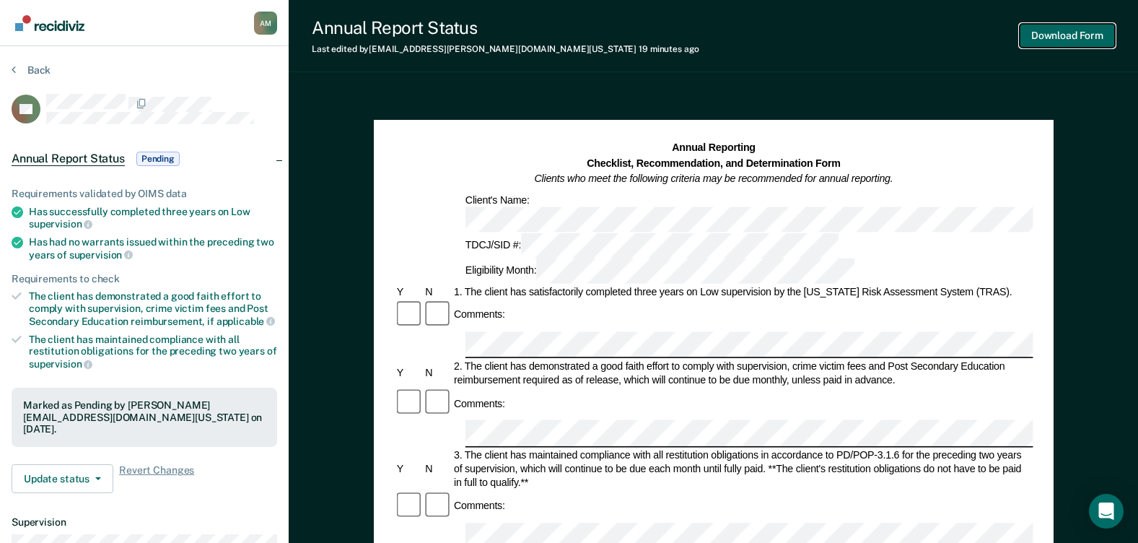
click at [1055, 32] on button "Download Form" at bounding box center [1066, 36] width 95 height 24
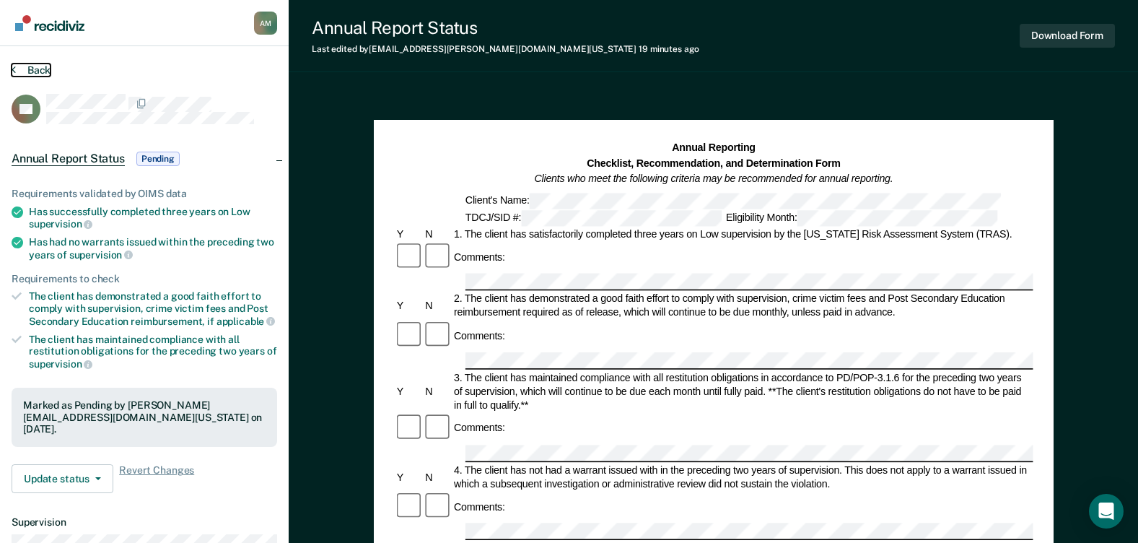
click at [40, 70] on button "Back" at bounding box center [31, 69] width 39 height 13
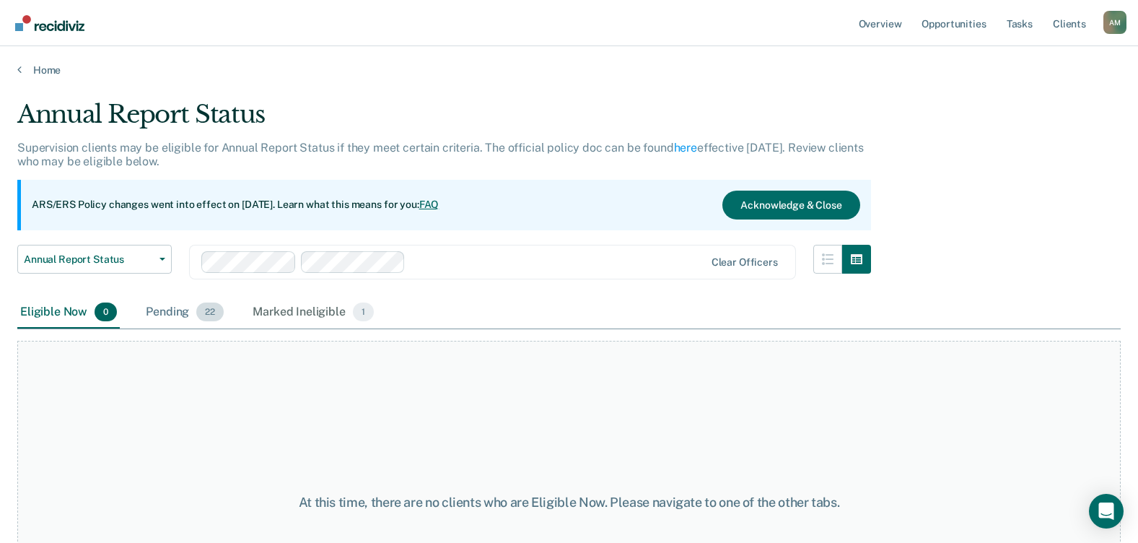
click at [180, 310] on div "Pending 22" at bounding box center [185, 313] width 84 height 32
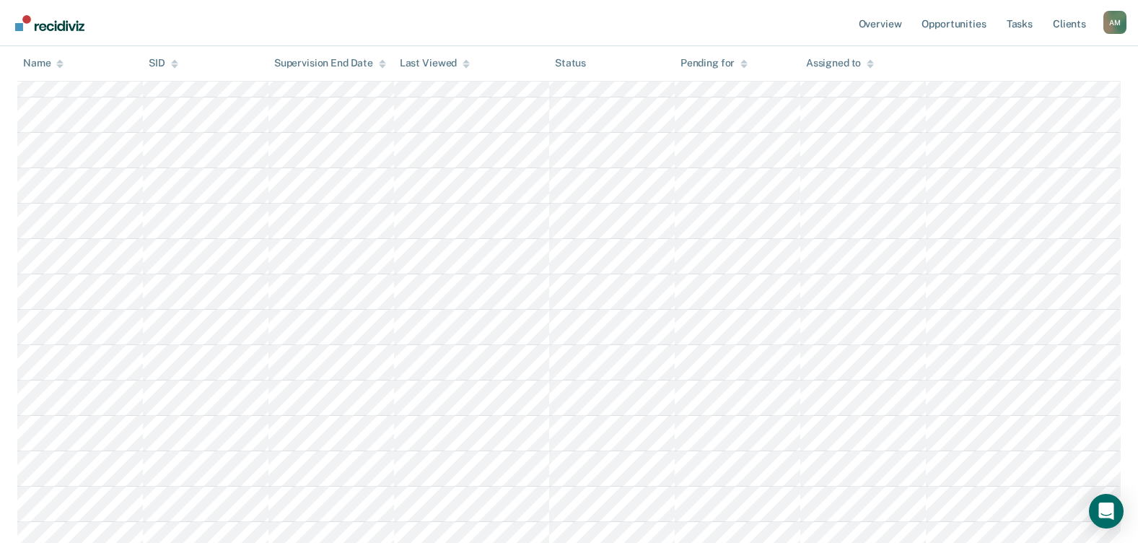
scroll to position [505, 0]
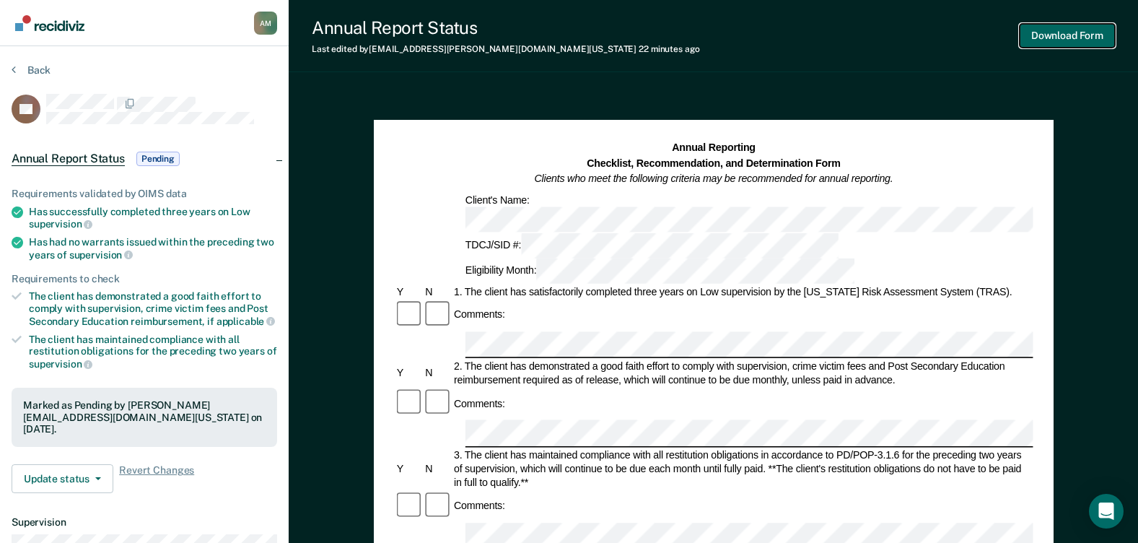
click at [1059, 35] on button "Download Form" at bounding box center [1066, 36] width 95 height 24
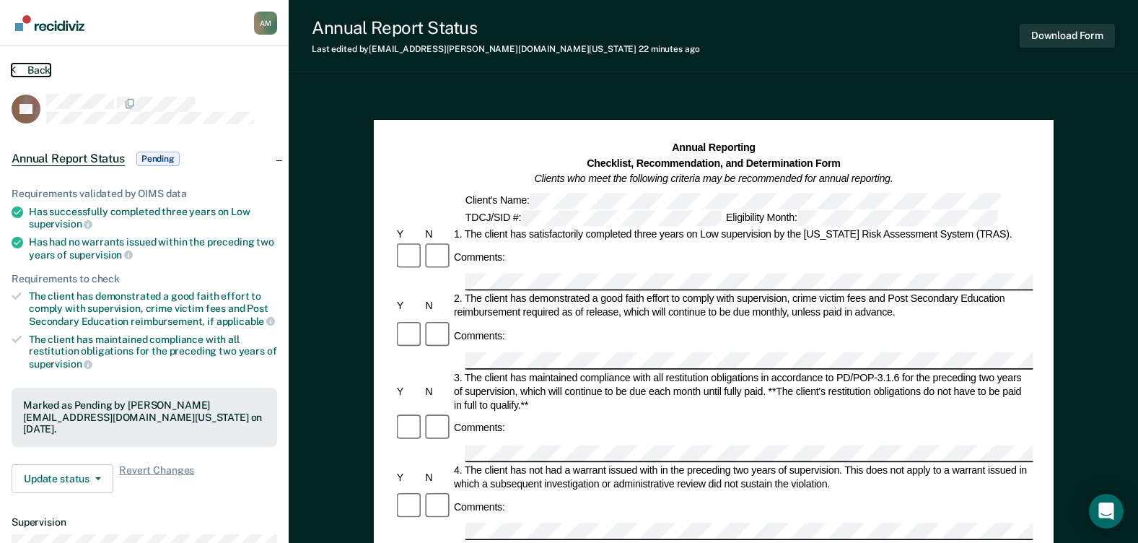
click at [31, 69] on button "Back" at bounding box center [31, 69] width 39 height 13
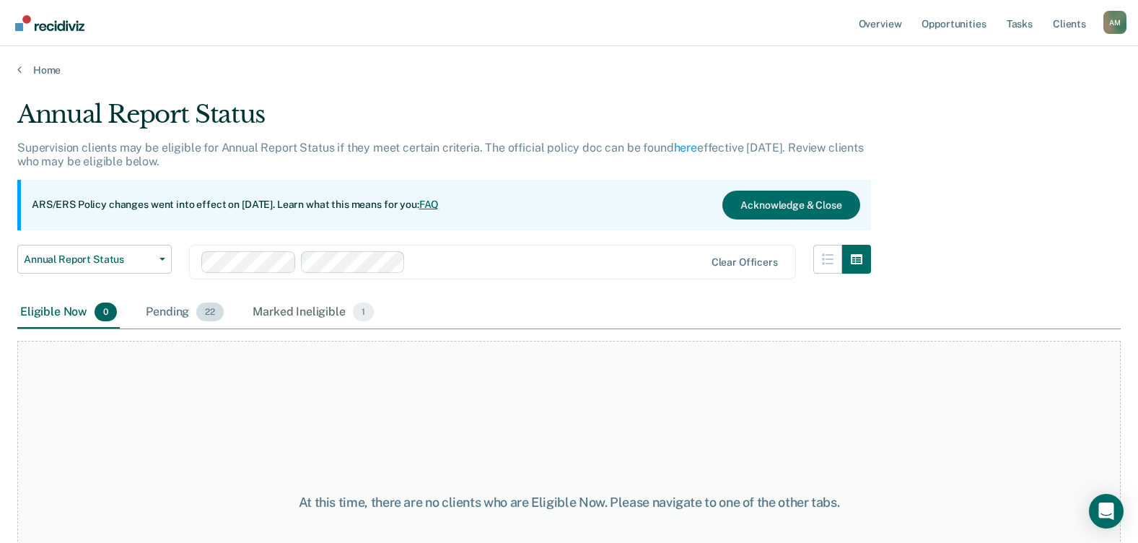
click at [184, 315] on div "Pending 22" at bounding box center [185, 313] width 84 height 32
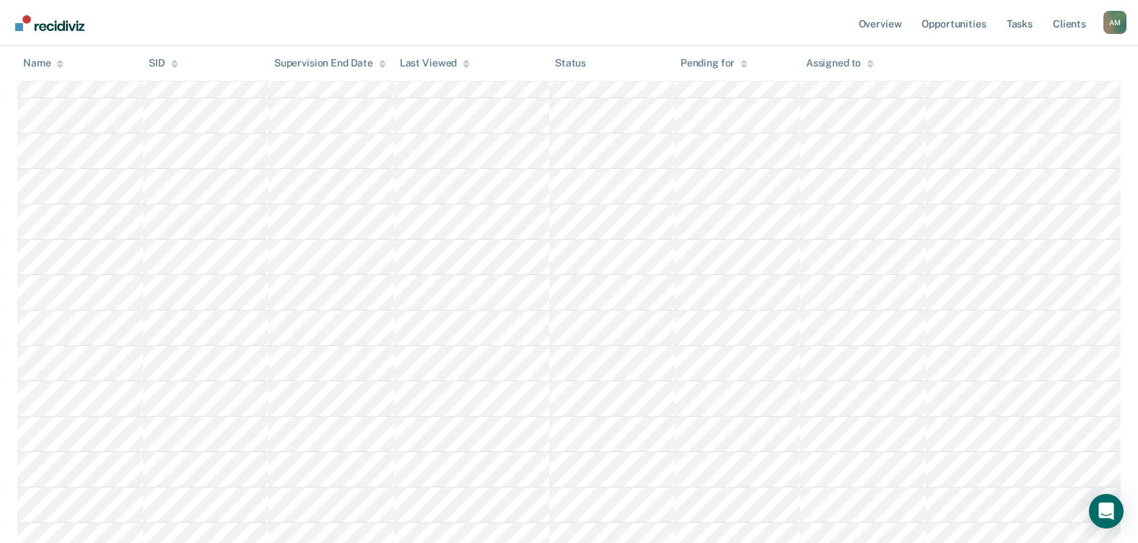
scroll to position [361, 0]
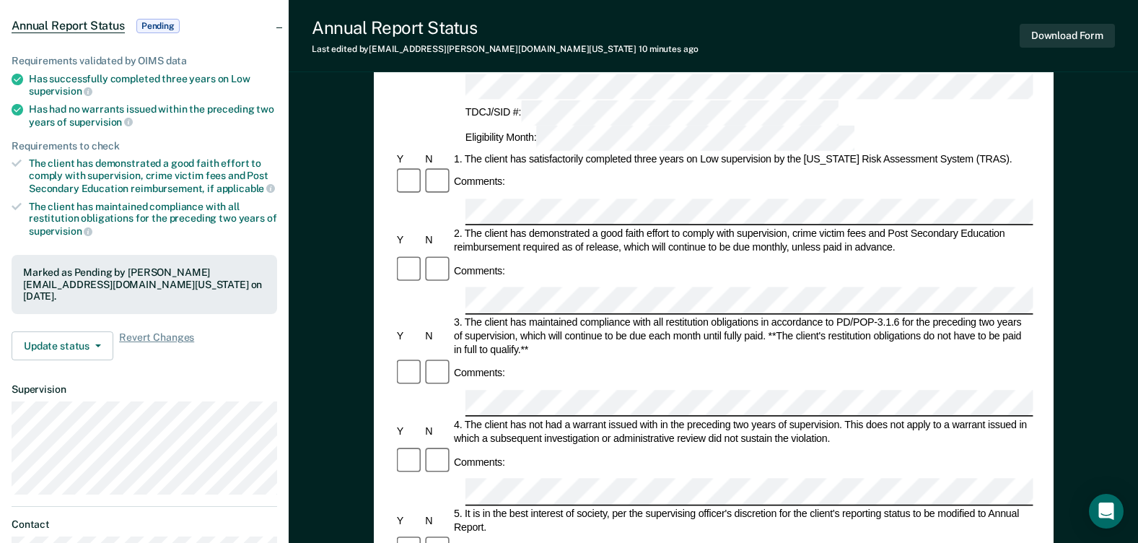
scroll to position [72, 0]
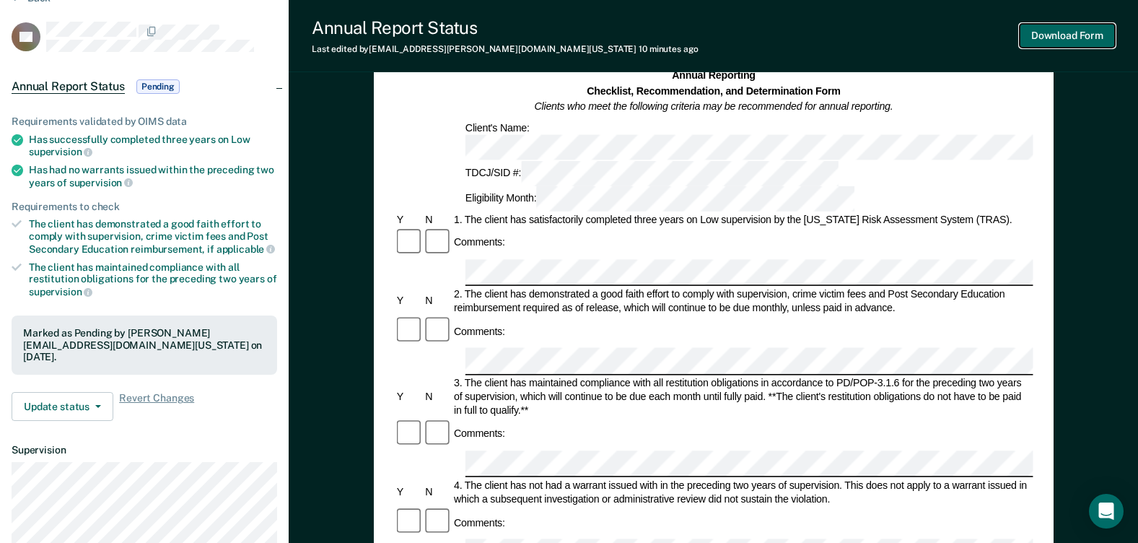
click at [1068, 37] on button "Download Form" at bounding box center [1066, 36] width 95 height 24
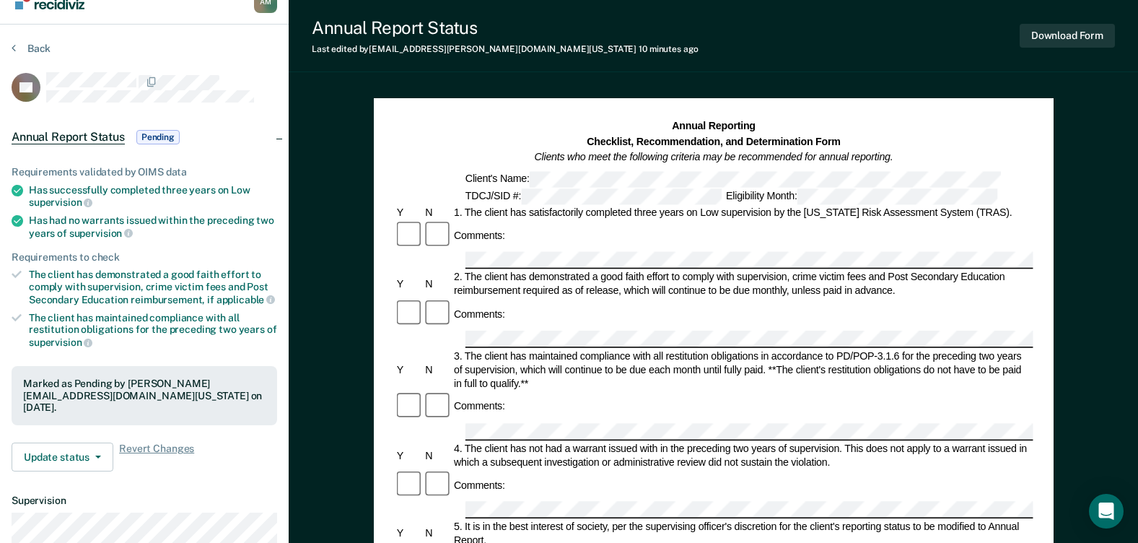
scroll to position [0, 0]
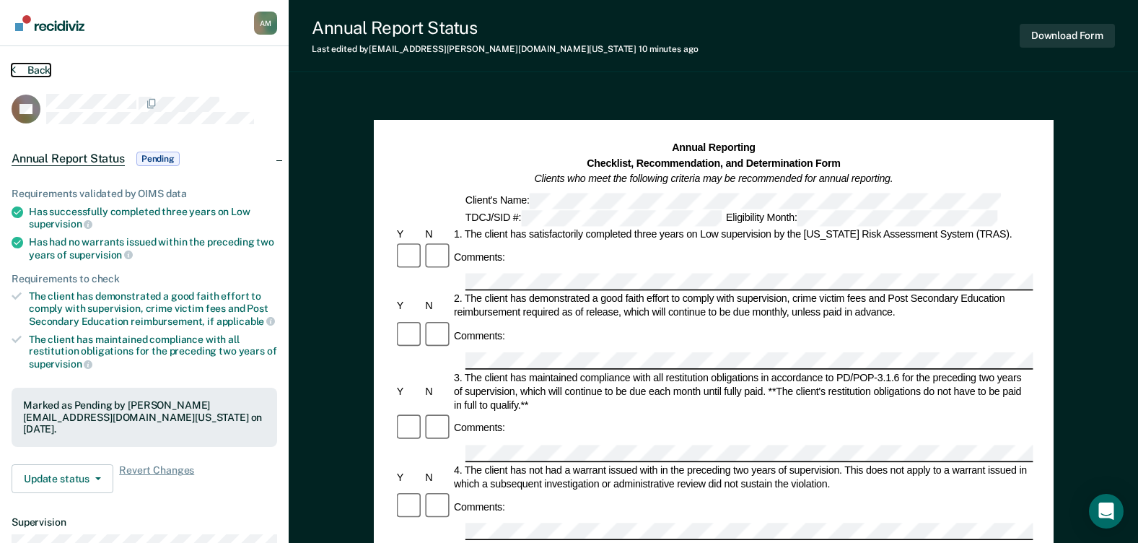
click at [35, 71] on button "Back" at bounding box center [31, 69] width 39 height 13
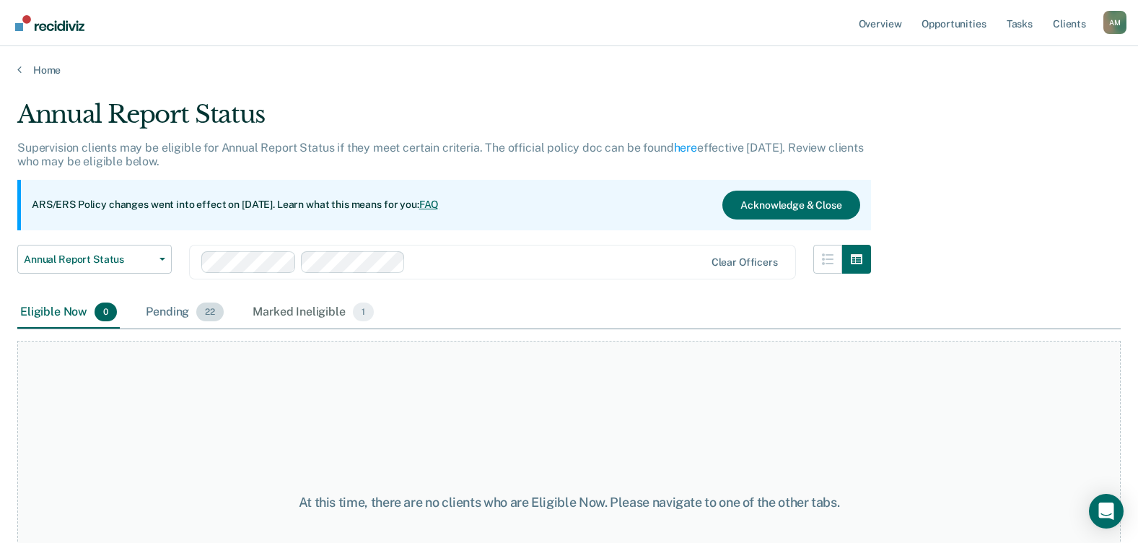
click at [178, 311] on div "Pending 22" at bounding box center [185, 313] width 84 height 32
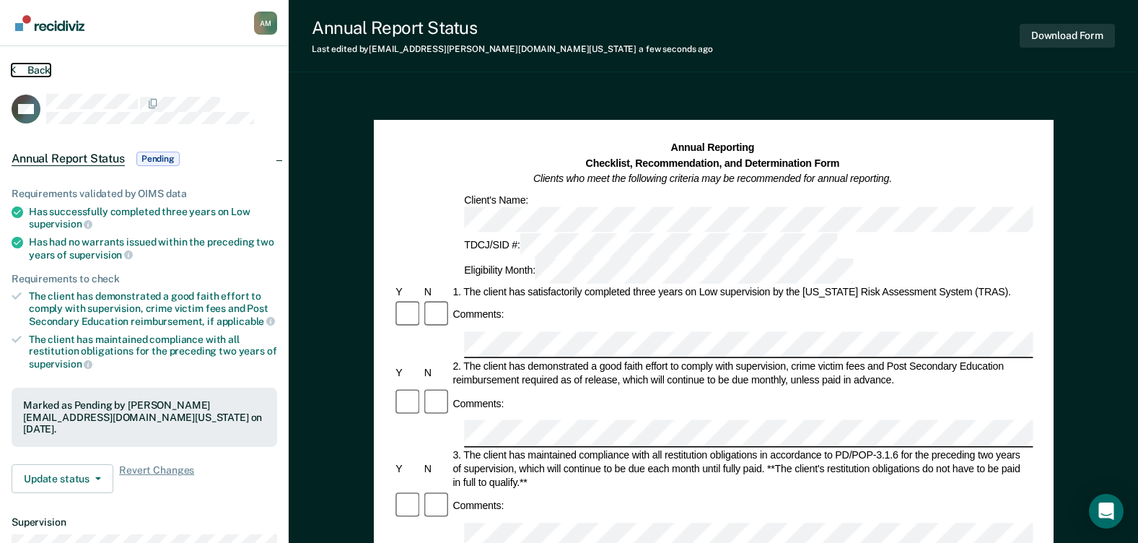
click at [27, 68] on button "Back" at bounding box center [31, 69] width 39 height 13
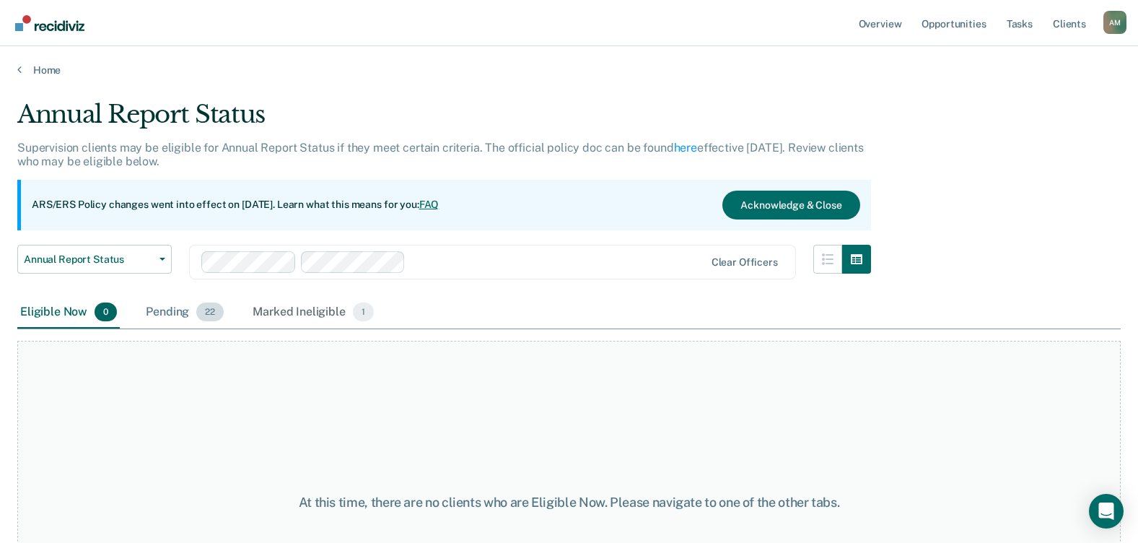
click at [172, 313] on div "Pending 22" at bounding box center [185, 313] width 84 height 32
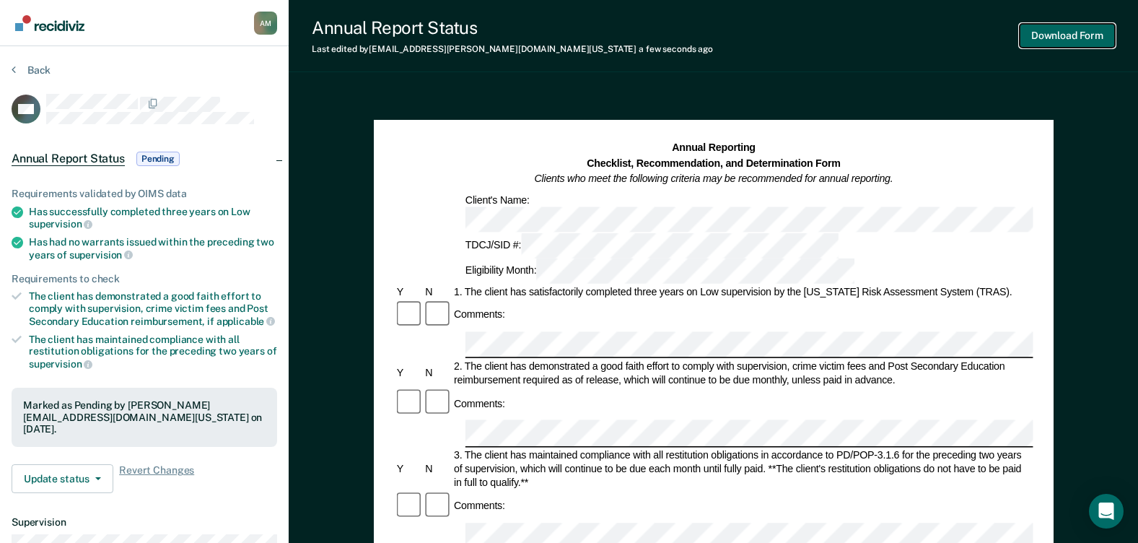
click at [1043, 42] on button "Download Form" at bounding box center [1066, 36] width 95 height 24
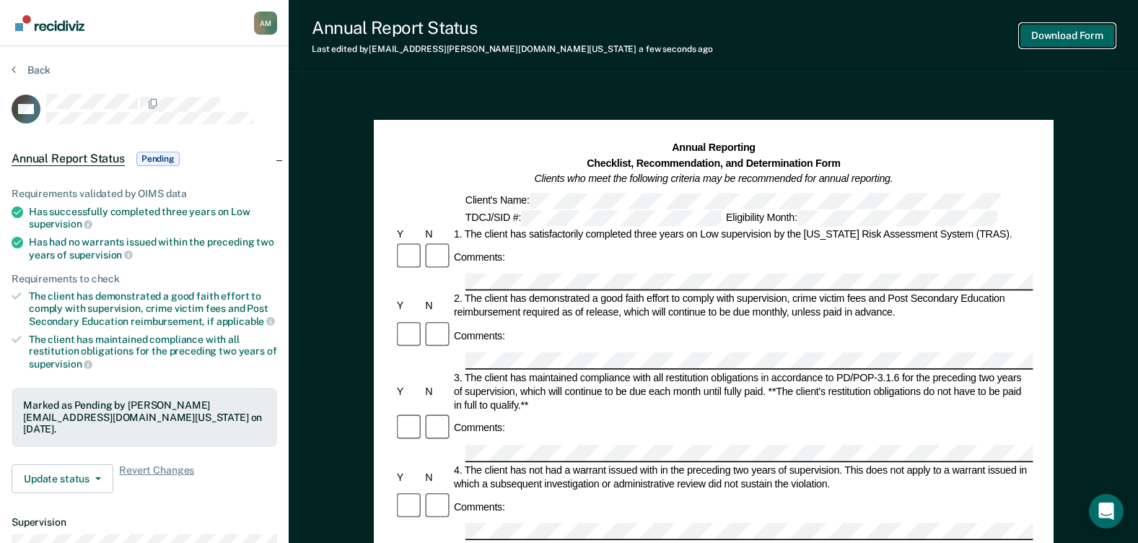
click at [1042, 38] on button "Download Form" at bounding box center [1066, 36] width 95 height 24
click at [40, 72] on button "Back" at bounding box center [31, 69] width 39 height 13
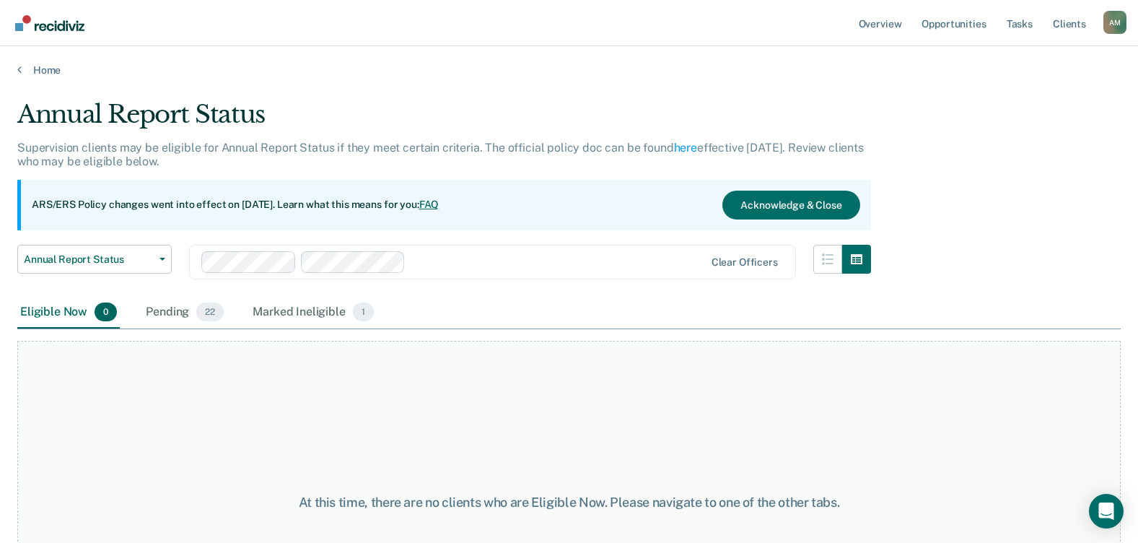
click at [480, 440] on div "At this time, there are no clients who are Eligible Now. Please navigate to one…" at bounding box center [568, 502] width 1103 height 323
